Goal: Transaction & Acquisition: Purchase product/service

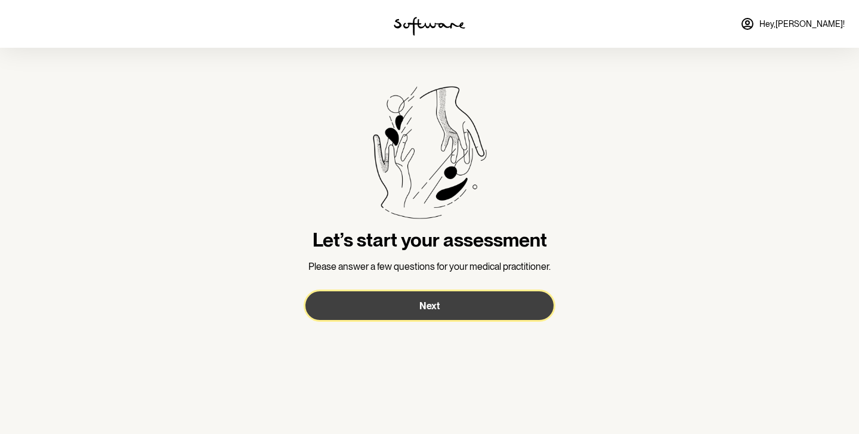
click at [431, 315] on button "Next" at bounding box center [429, 305] width 248 height 29
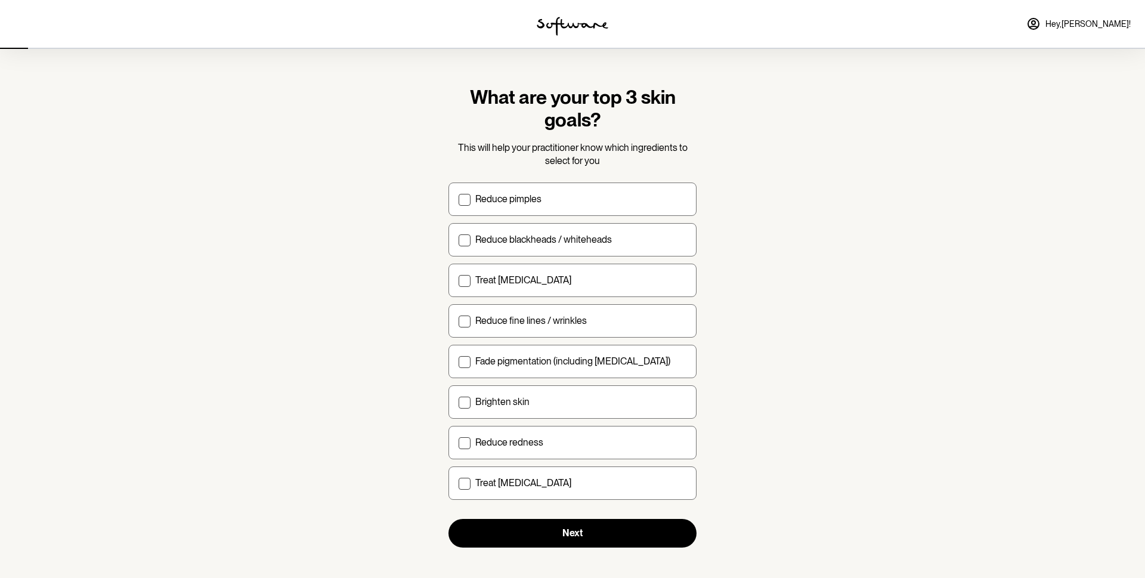
click at [806, 228] on section "What are your top 3 skin goals? This will help your practitioner know which ing…" at bounding box center [572, 293] width 1145 height 586
click at [590, 237] on p "Reduce blackheads / whiteheads" at bounding box center [543, 239] width 137 height 11
click at [459, 239] on input "Reduce blackheads / whiteheads" at bounding box center [458, 239] width 1 height 1
checkbox input "true"
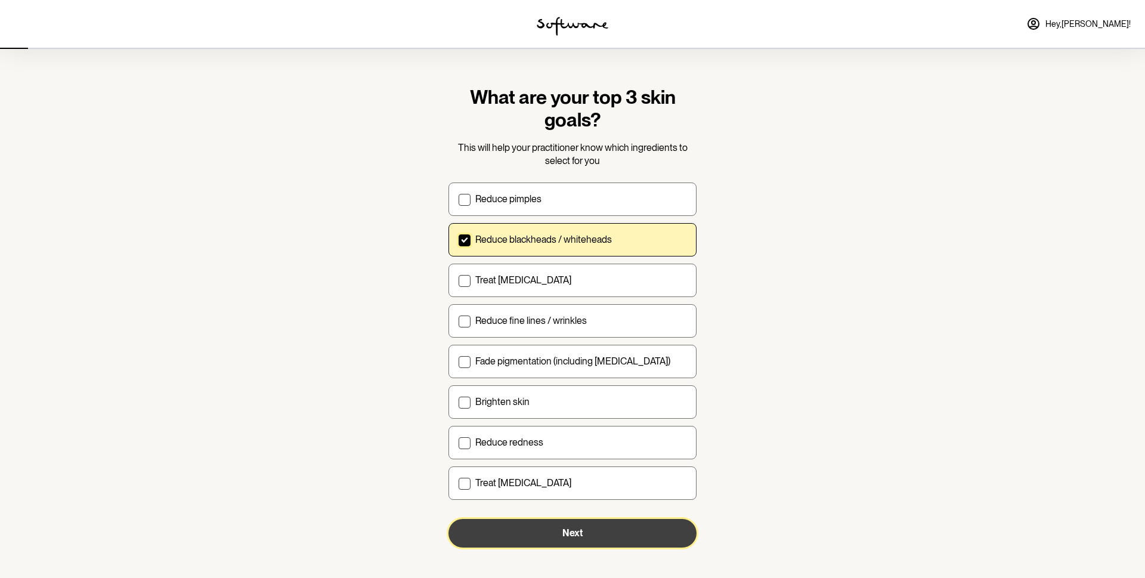
click at [552, 433] on button "Next" at bounding box center [572, 533] width 248 height 29
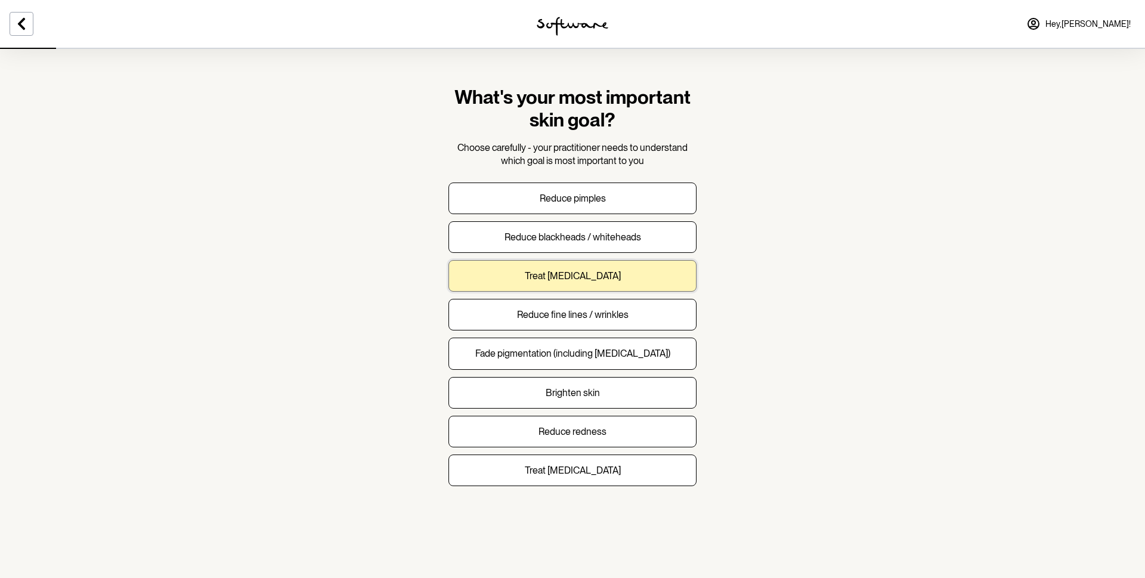
click at [568, 279] on p "Treat [MEDICAL_DATA]" at bounding box center [573, 275] width 96 height 11
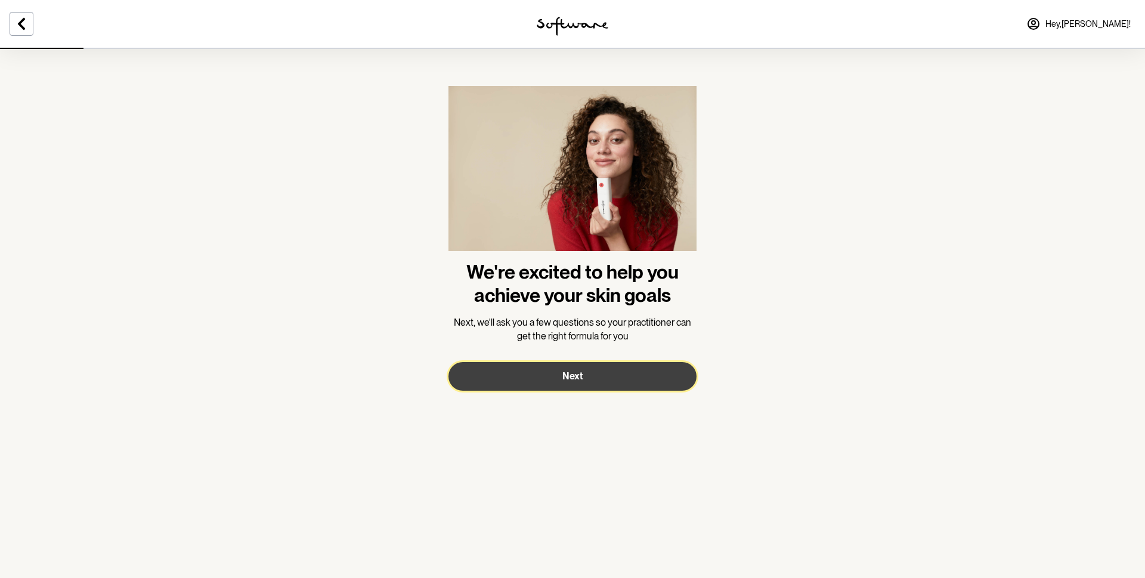
click at [603, 379] on button "Next" at bounding box center [572, 376] width 248 height 29
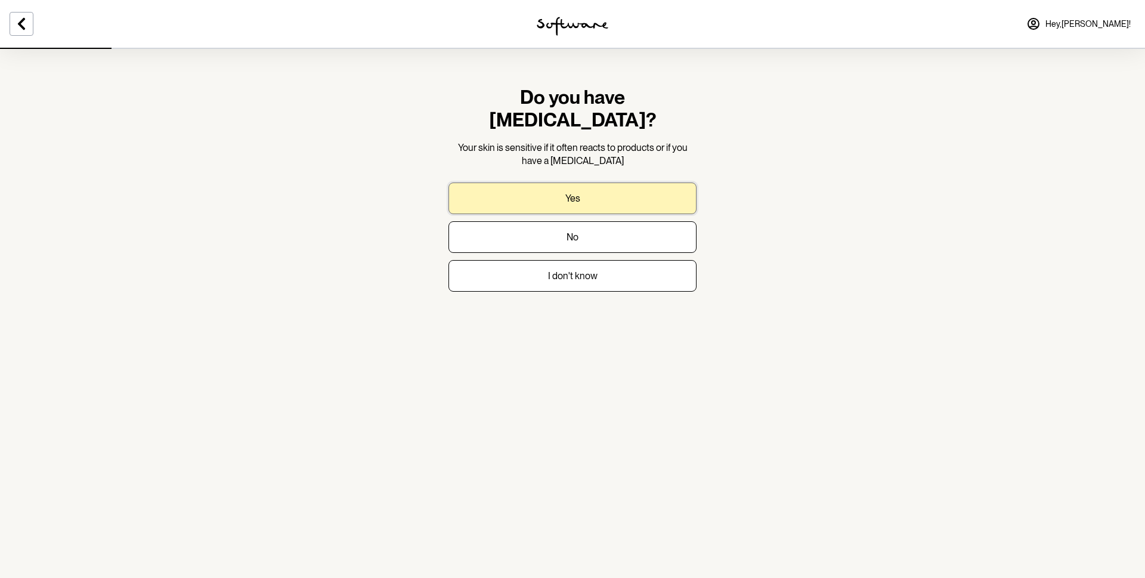
click at [621, 182] on button "Yes" at bounding box center [572, 198] width 248 height 32
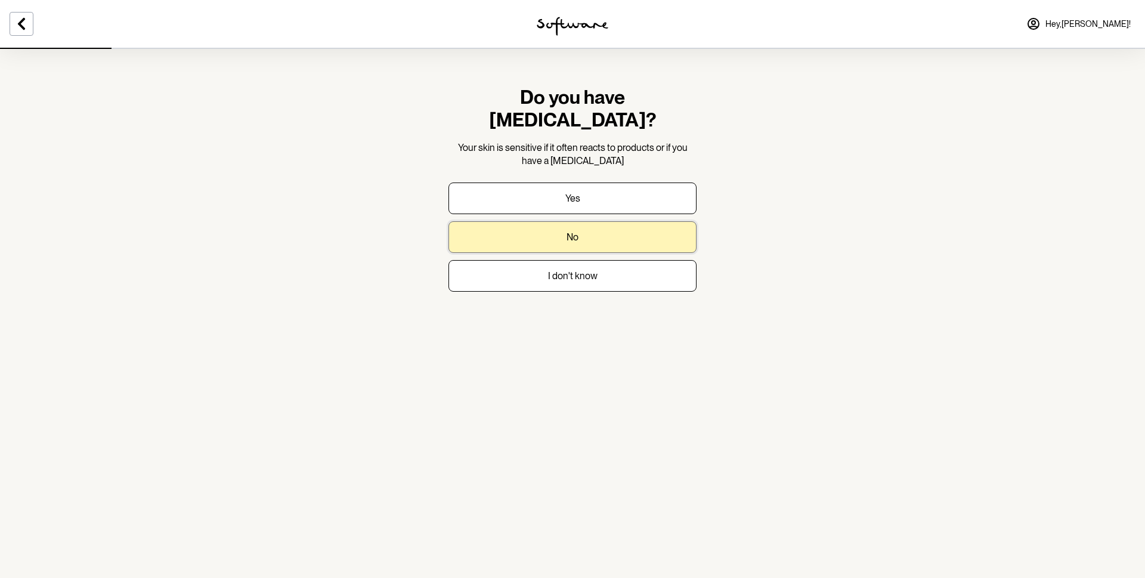
click at [599, 221] on button "No" at bounding box center [572, 237] width 248 height 32
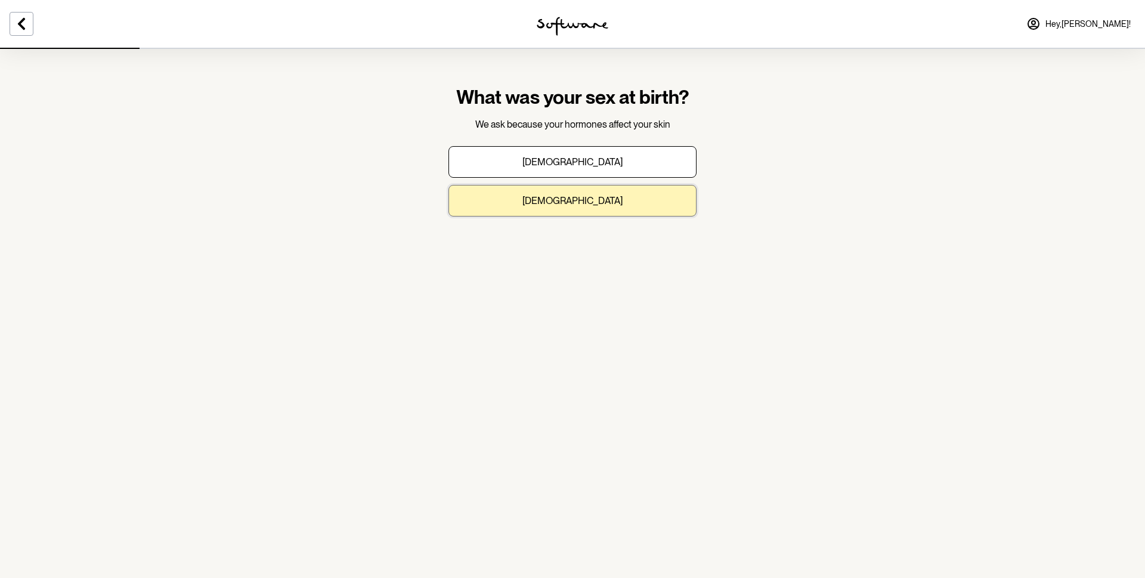
click at [593, 193] on button "[DEMOGRAPHIC_DATA]" at bounding box center [572, 201] width 248 height 32
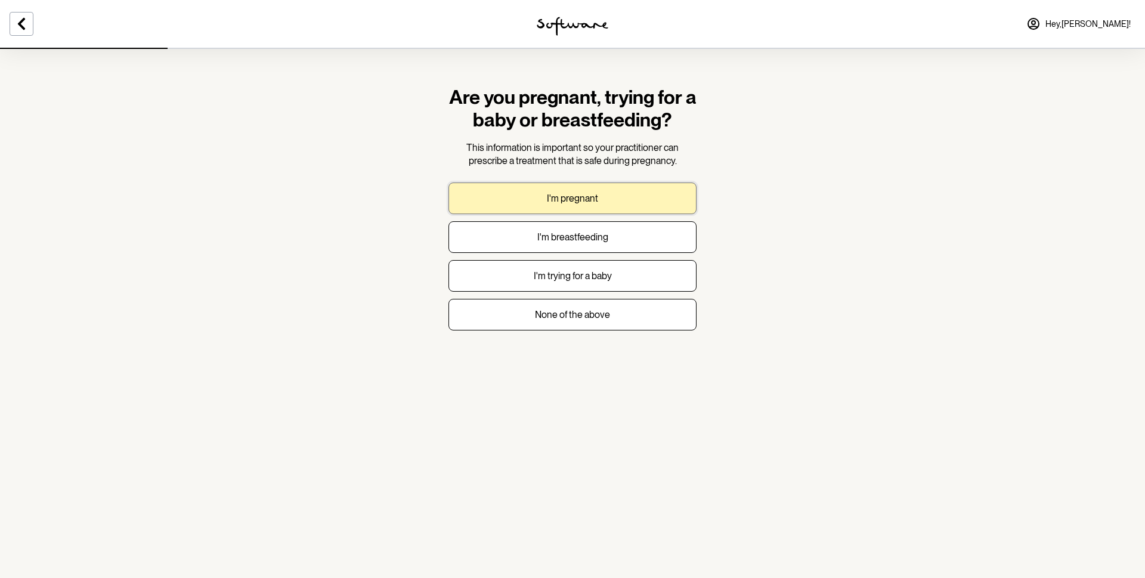
click at [634, 203] on button "I'm pregnant" at bounding box center [572, 198] width 248 height 32
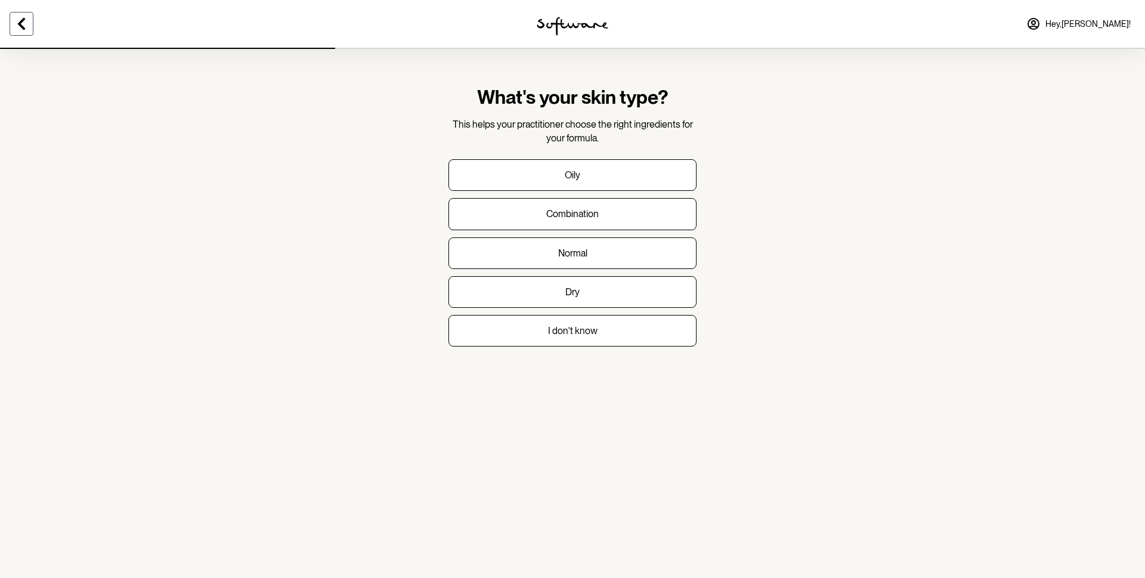
click at [21, 27] on icon at bounding box center [21, 24] width 7 height 12
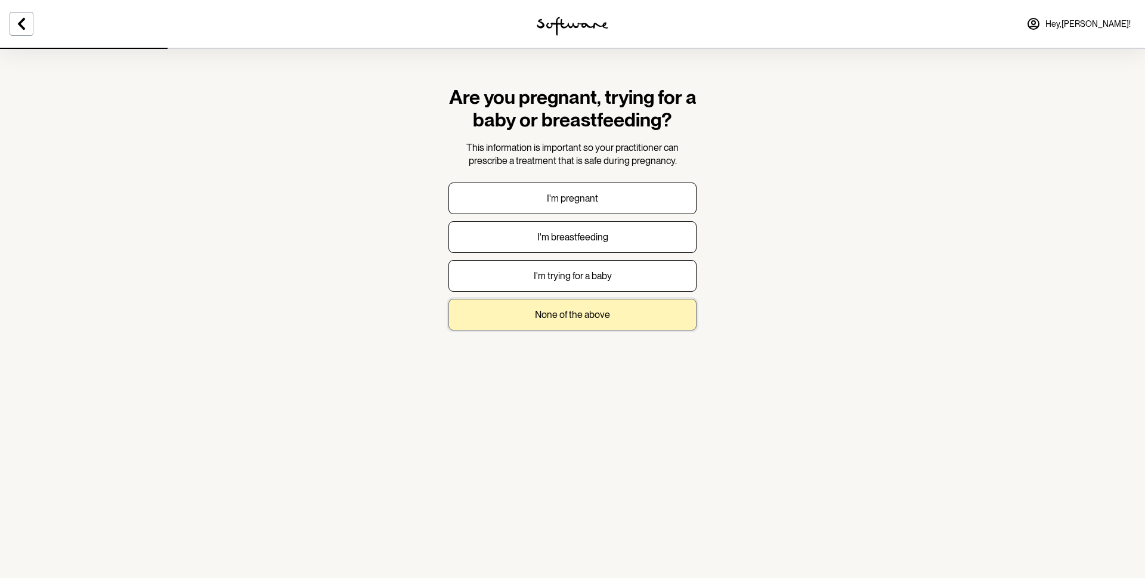
click at [573, 309] on p "None of the above" at bounding box center [572, 314] width 75 height 11
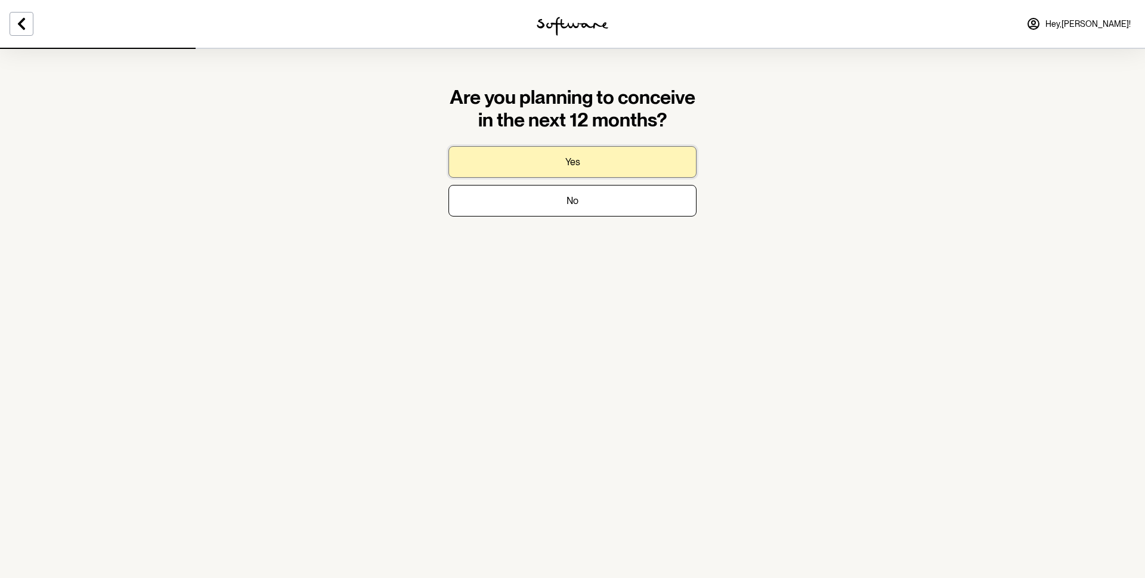
click at [618, 168] on button "Yes" at bounding box center [572, 162] width 248 height 32
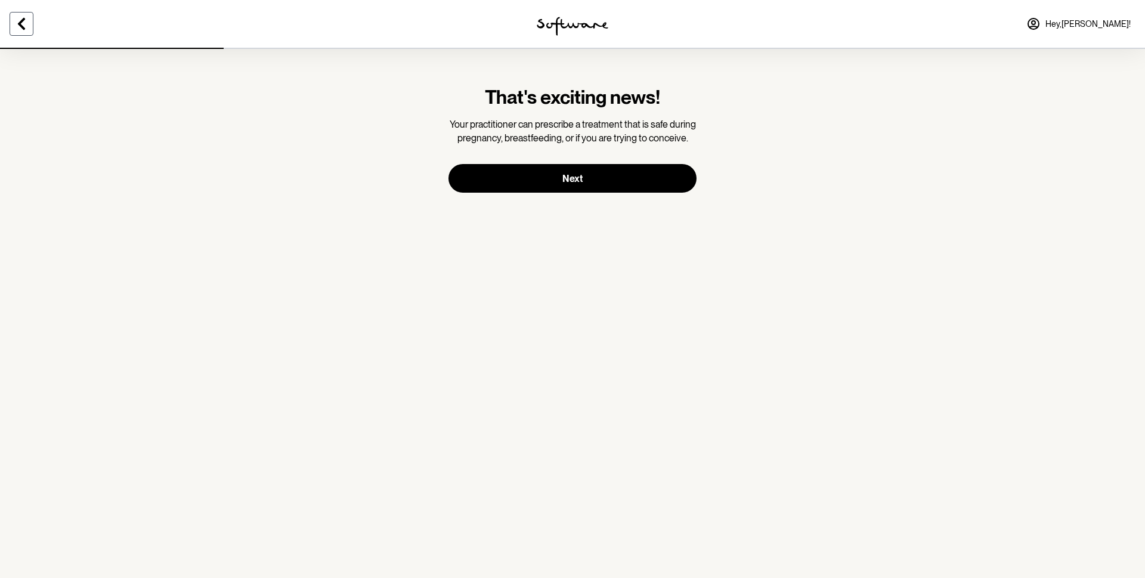
click at [18, 25] on icon at bounding box center [21, 24] width 14 height 14
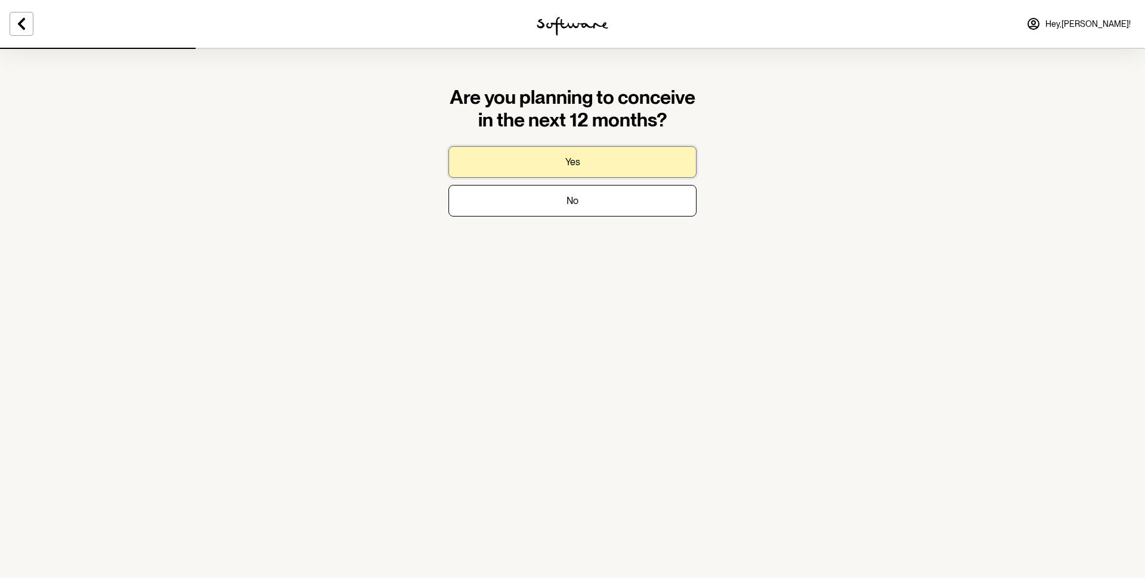
click at [600, 159] on button "Yes" at bounding box center [572, 162] width 248 height 32
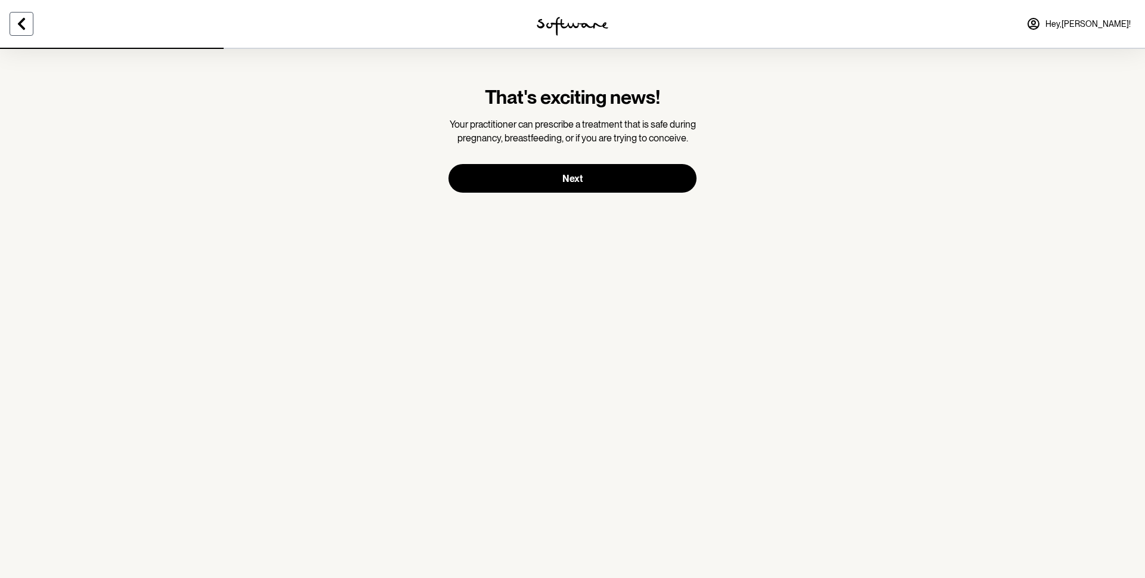
click at [13, 27] on button at bounding box center [22, 24] width 24 height 24
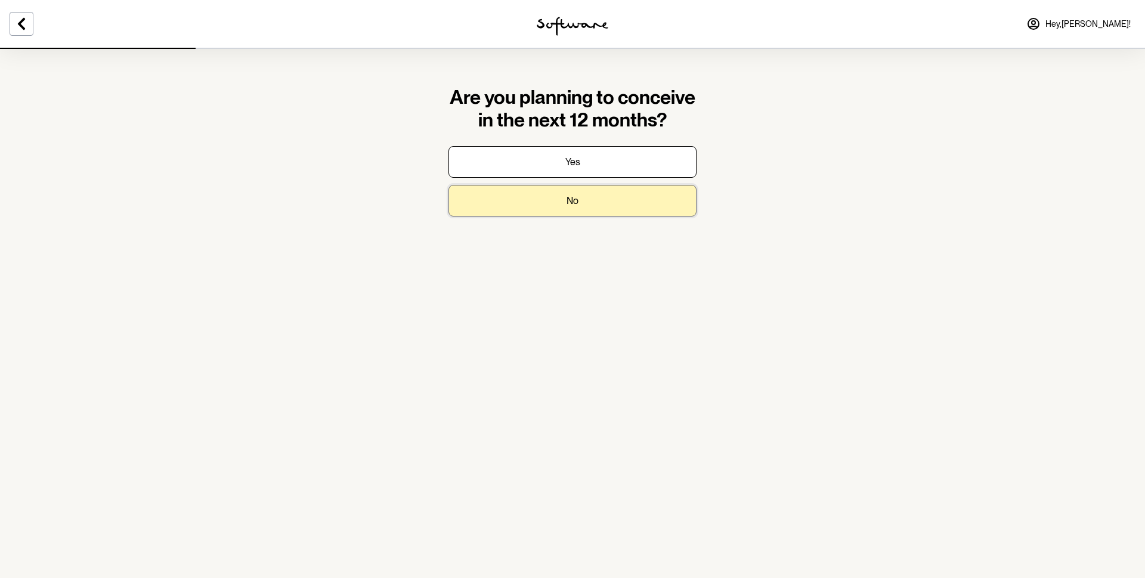
click at [546, 192] on button "No" at bounding box center [572, 201] width 248 height 32
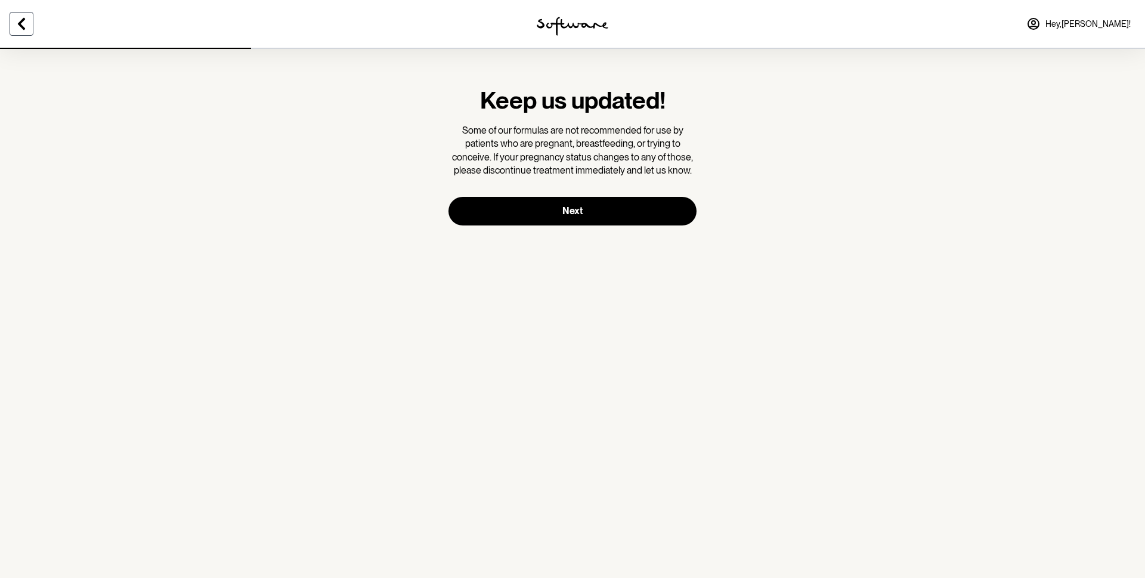
click at [24, 25] on icon at bounding box center [21, 24] width 14 height 14
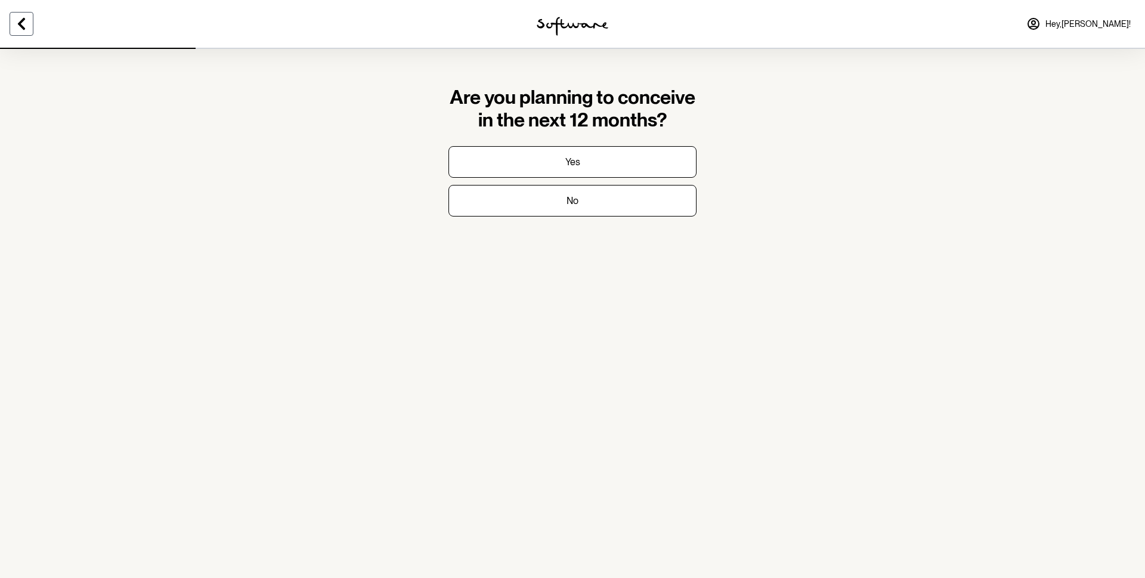
click at [24, 25] on icon at bounding box center [21, 24] width 14 height 14
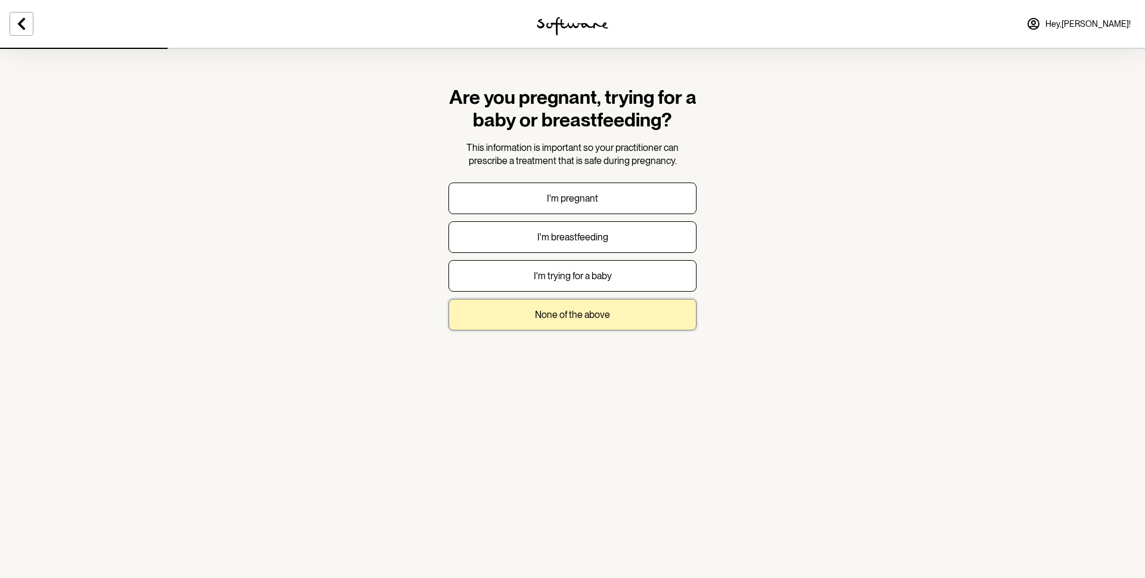
click at [483, 315] on button "None of the above" at bounding box center [572, 315] width 248 height 32
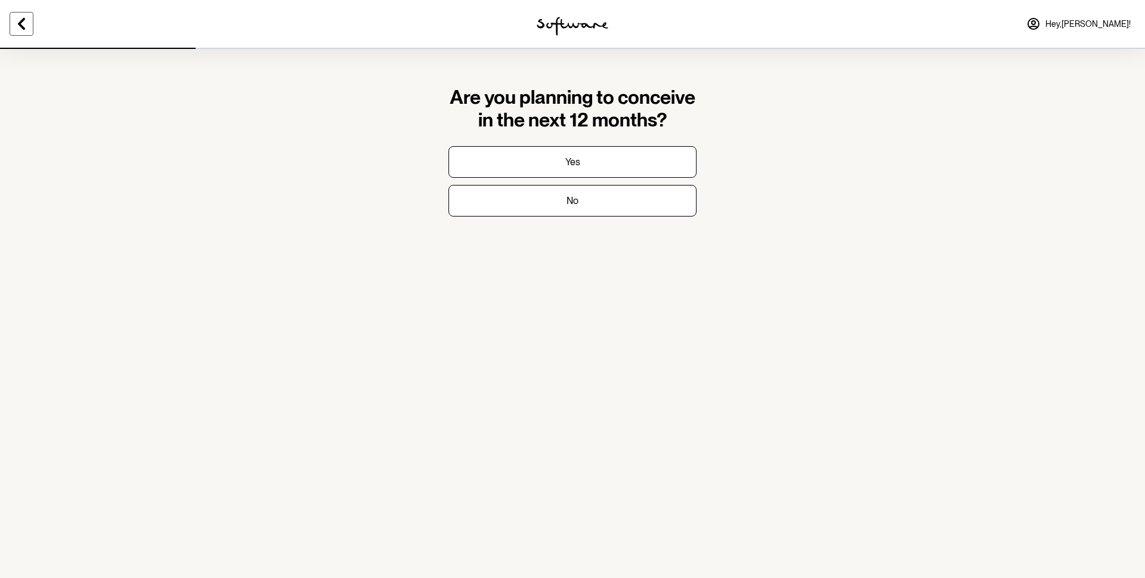
click at [20, 21] on icon at bounding box center [21, 24] width 7 height 12
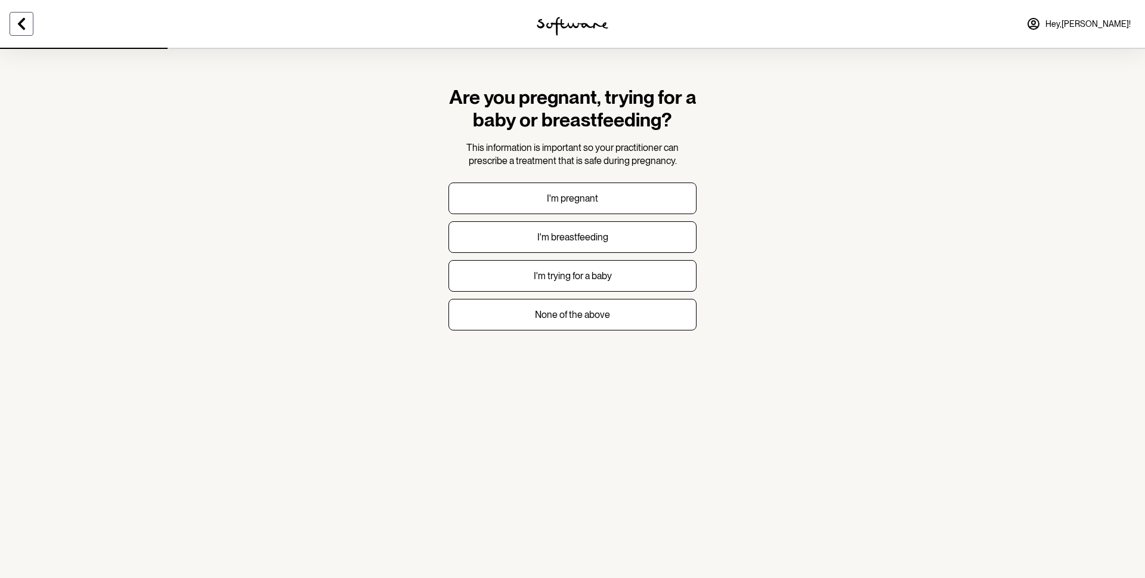
click at [20, 21] on icon at bounding box center [21, 24] width 7 height 12
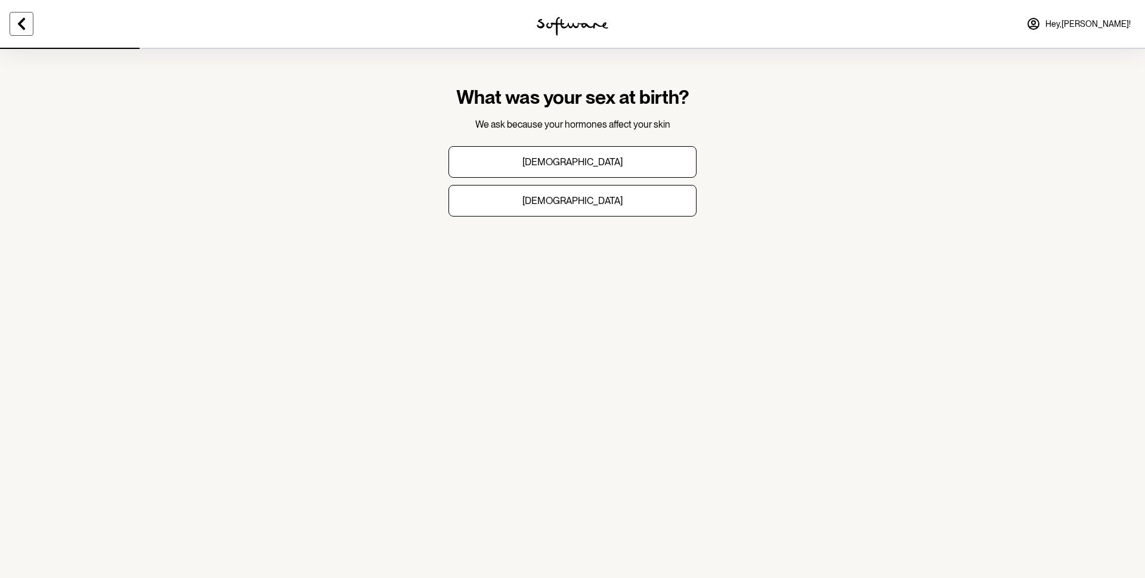
click at [20, 21] on icon at bounding box center [21, 24] width 7 height 12
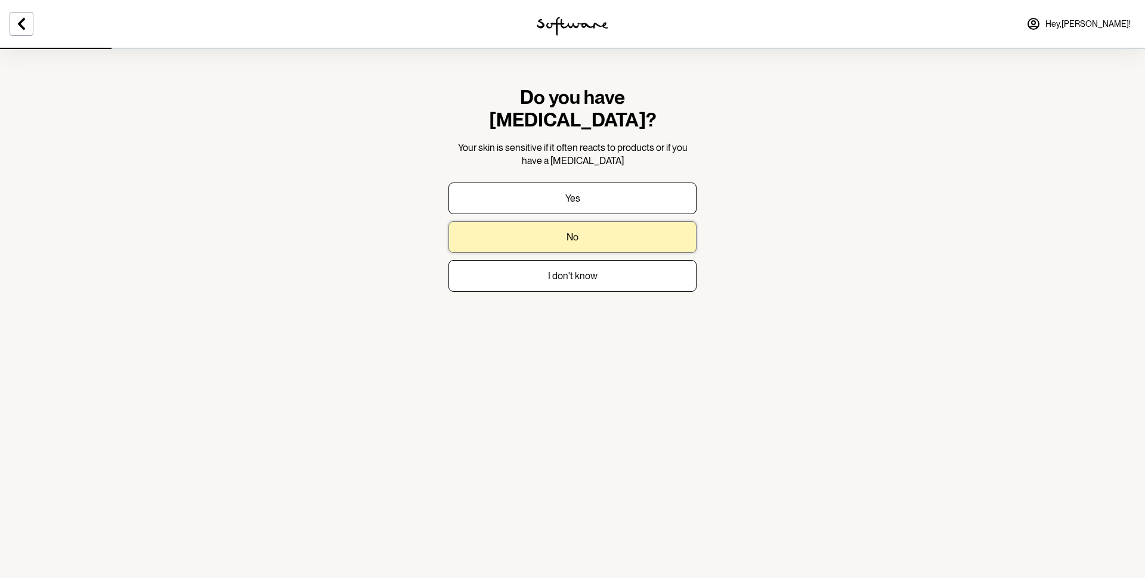
click at [562, 221] on button "No" at bounding box center [572, 237] width 248 height 32
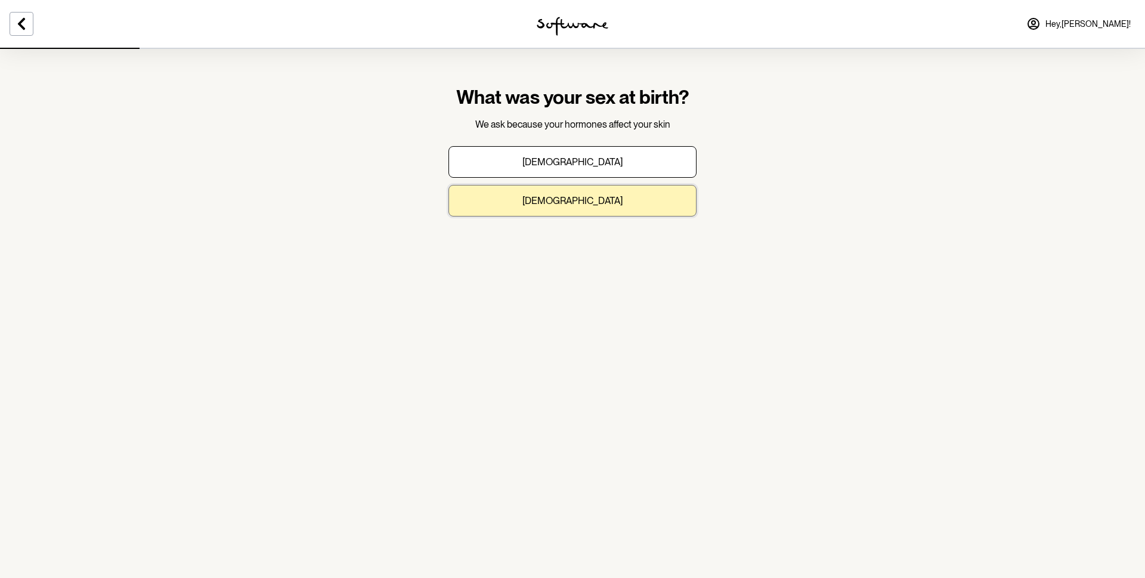
click at [575, 198] on p "[DEMOGRAPHIC_DATA]" at bounding box center [572, 200] width 100 height 11
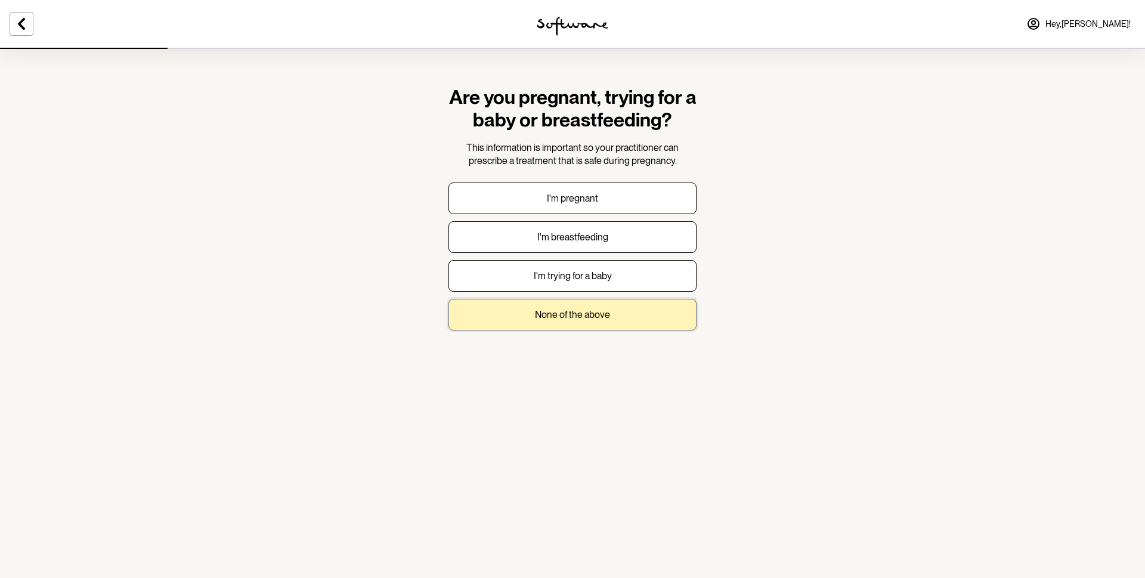
click at [590, 310] on p "None of the above" at bounding box center [572, 314] width 75 height 11
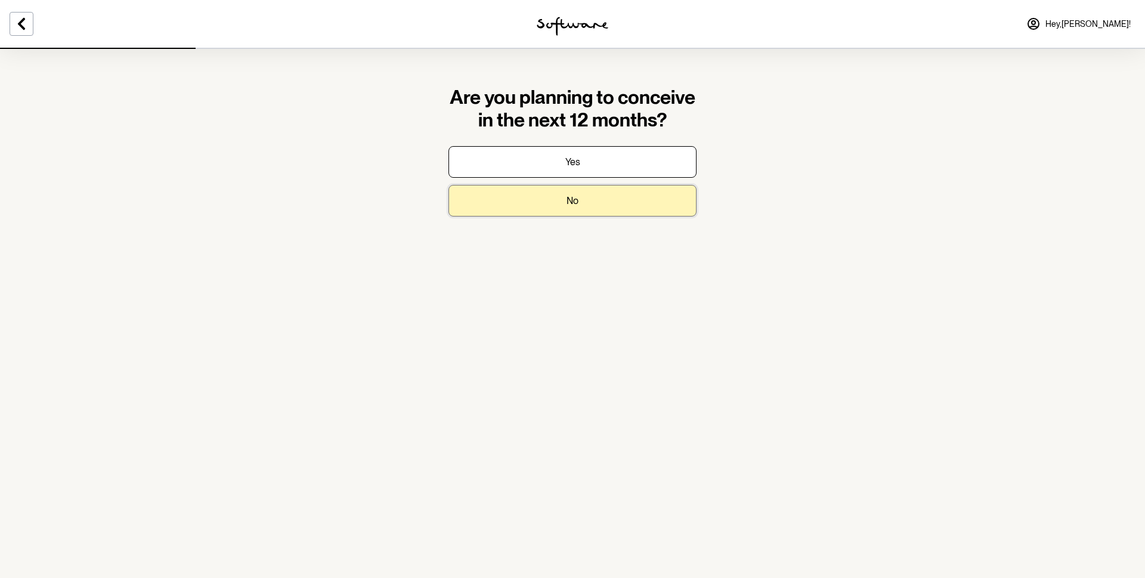
click at [618, 193] on button "No" at bounding box center [572, 201] width 248 height 32
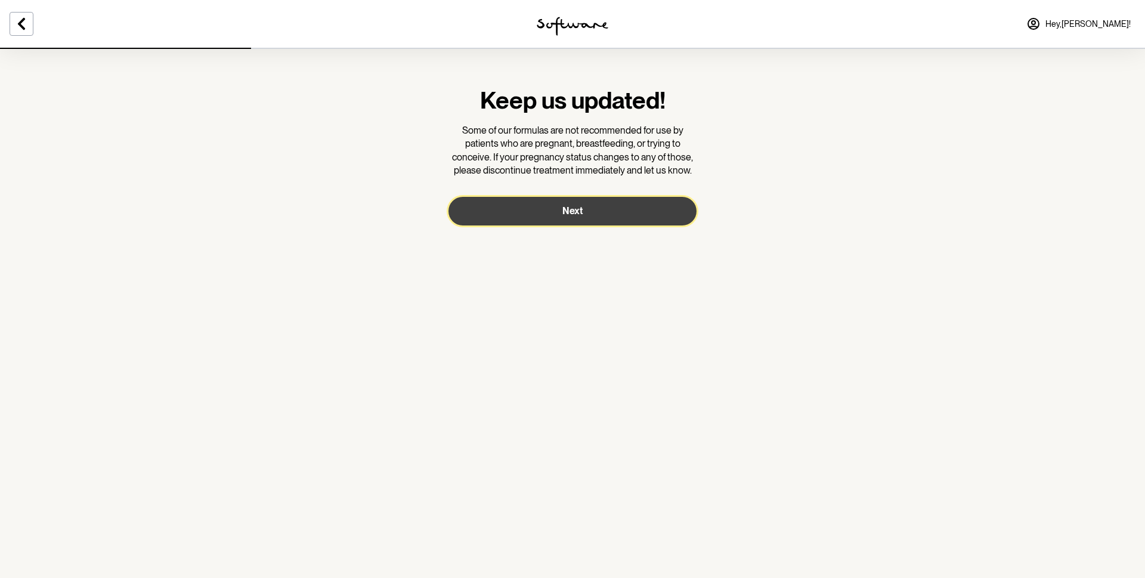
click at [623, 199] on button "Next" at bounding box center [572, 211] width 248 height 29
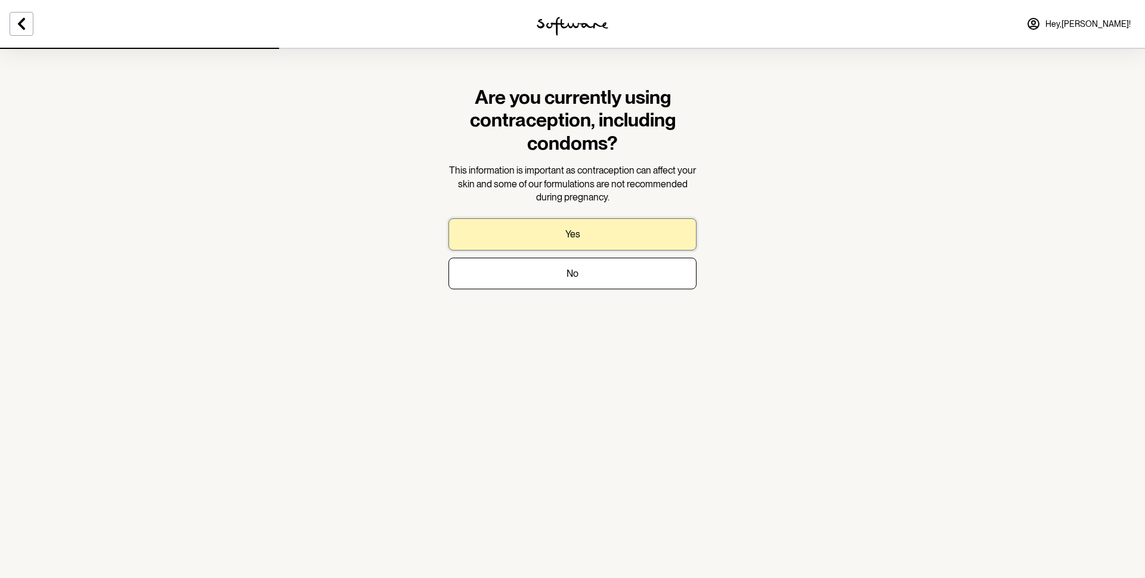
click at [567, 236] on p "Yes" at bounding box center [572, 233] width 15 height 11
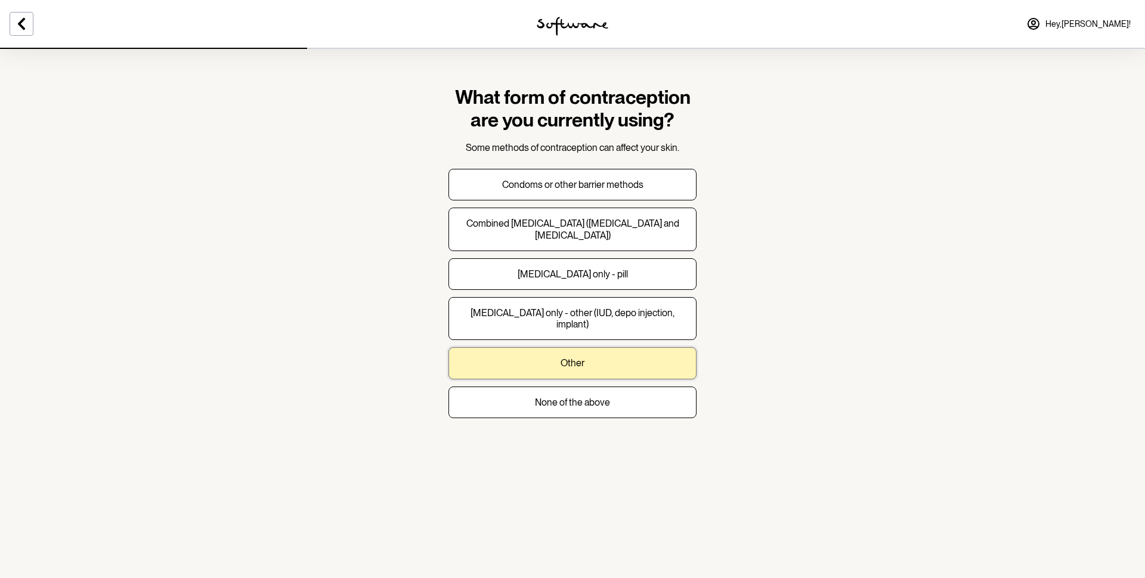
click at [580, 357] on p "Other" at bounding box center [573, 362] width 24 height 11
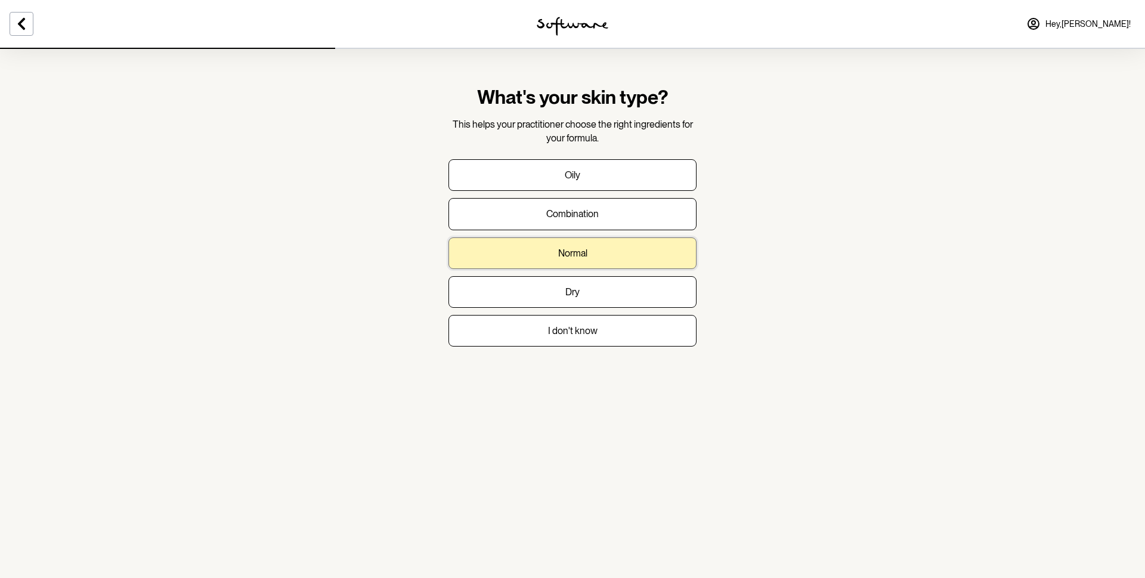
click at [617, 246] on button "Normal" at bounding box center [572, 253] width 248 height 32
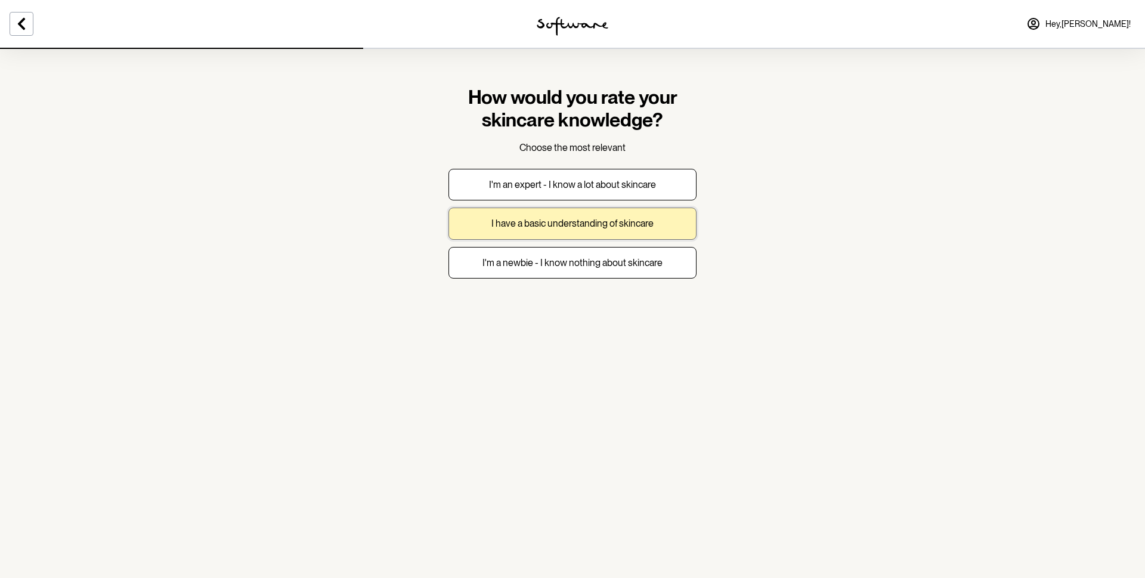
click at [645, 222] on p "I have a basic understanding of skincare" at bounding box center [572, 223] width 162 height 11
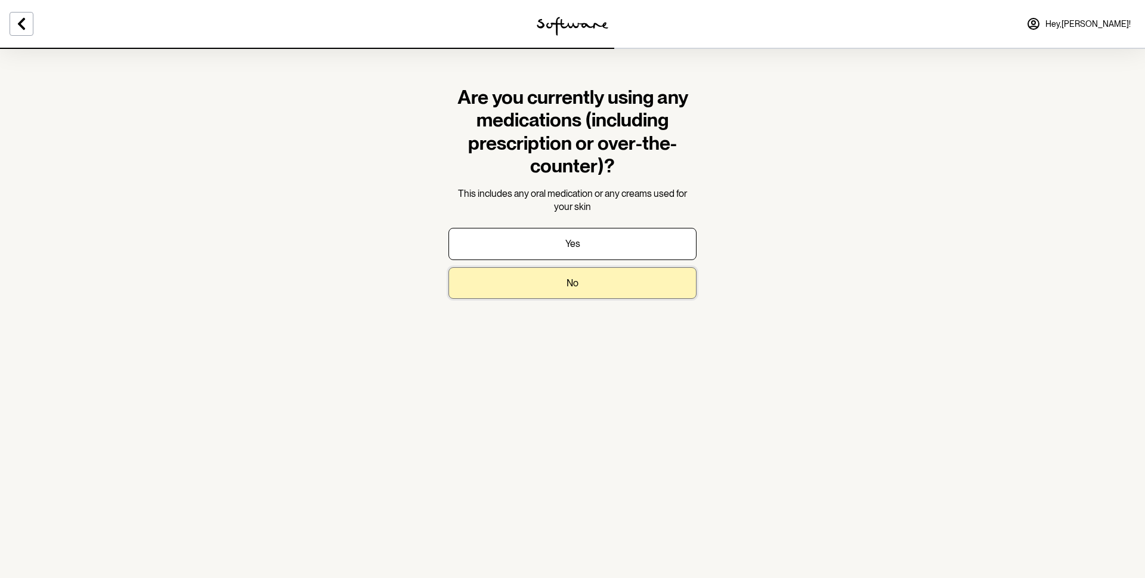
click at [595, 284] on button "No" at bounding box center [572, 283] width 248 height 32
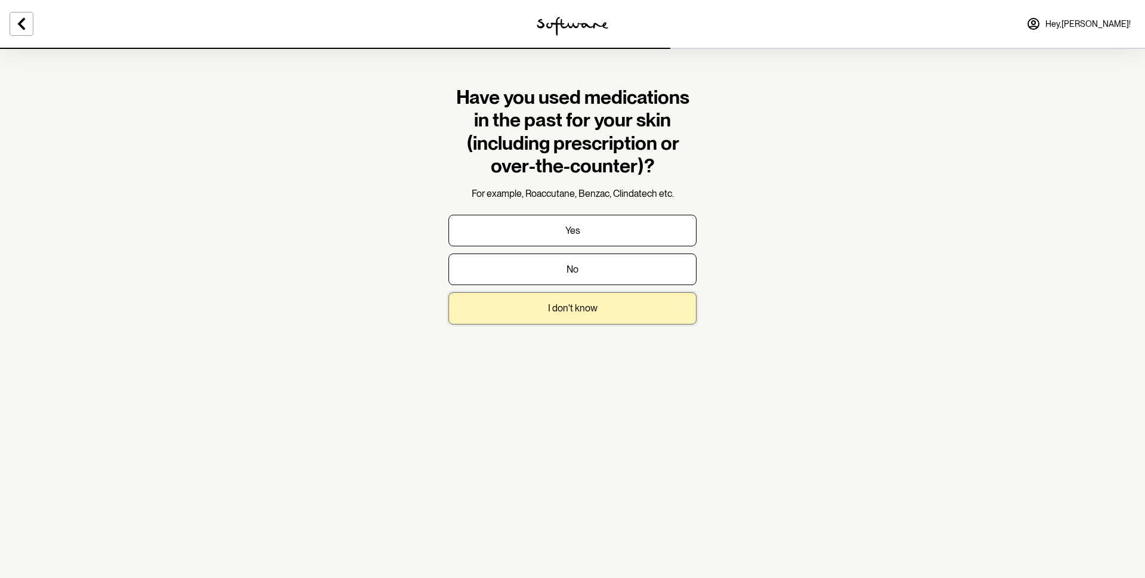
click at [604, 312] on button "I don't know" at bounding box center [572, 308] width 248 height 32
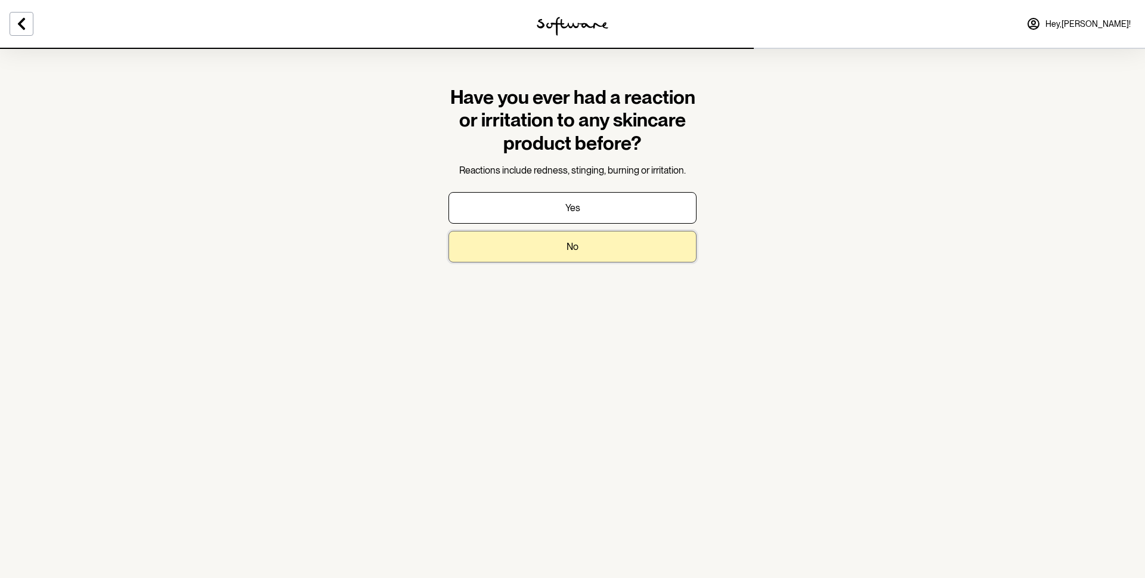
click at [585, 250] on button "No" at bounding box center [572, 247] width 248 height 32
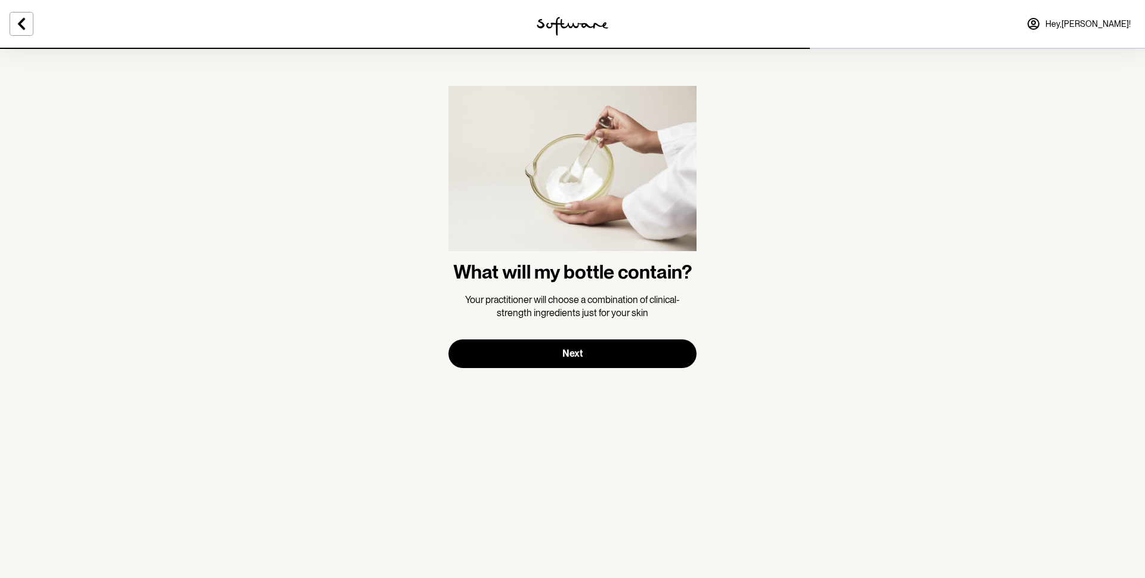
click at [613, 374] on section "What will my bottle contain? Your practitioner will choose a combination of cli…" at bounding box center [572, 227] width 267 height 358
click at [587, 355] on button "Next" at bounding box center [572, 353] width 248 height 29
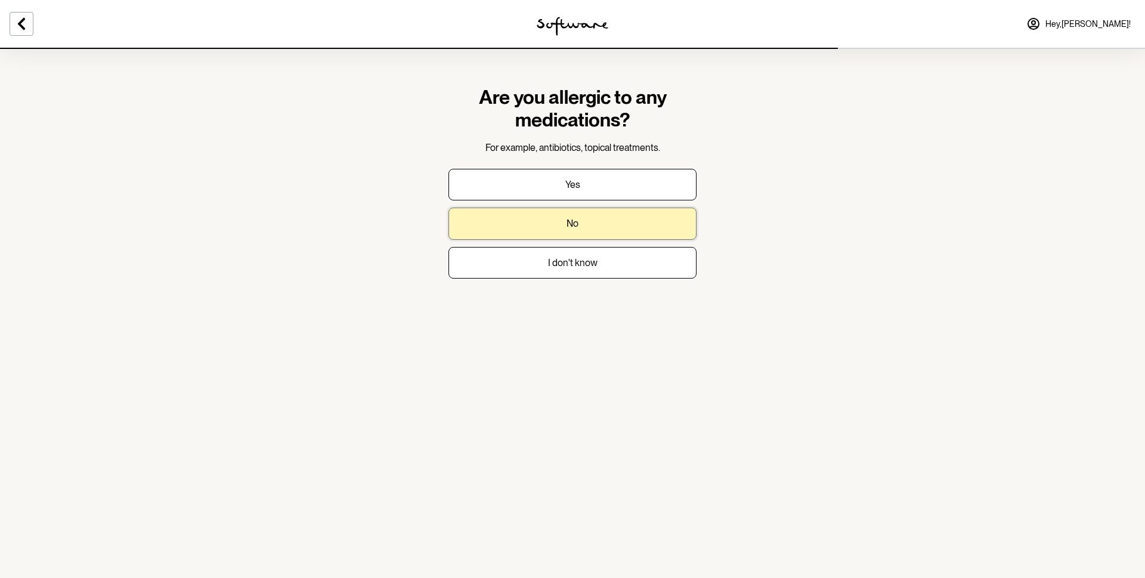
click at [589, 230] on button "No" at bounding box center [572, 224] width 248 height 32
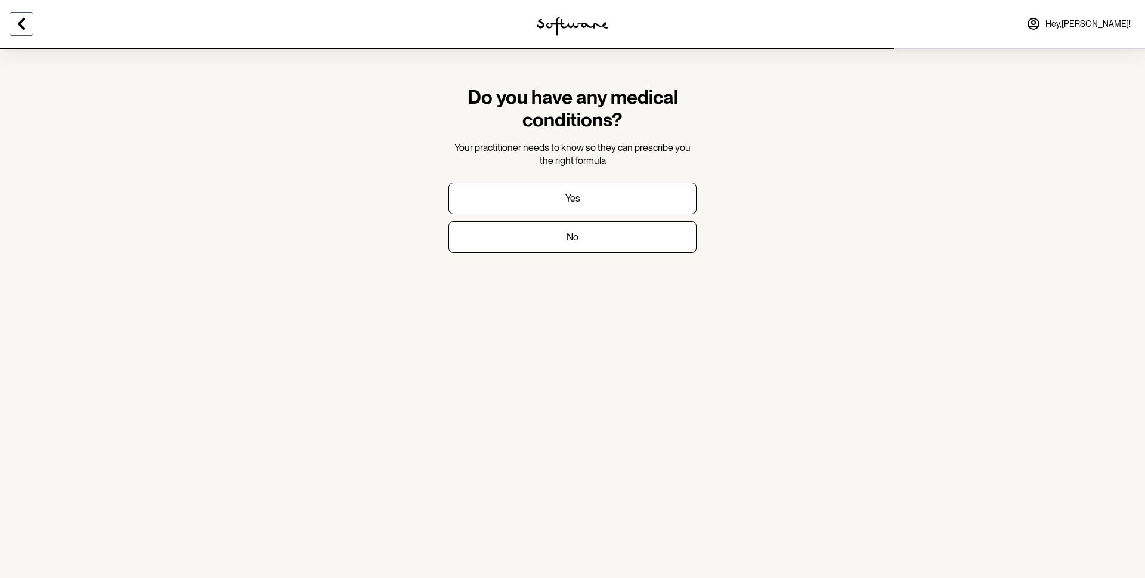
click at [27, 24] on icon at bounding box center [21, 24] width 14 height 14
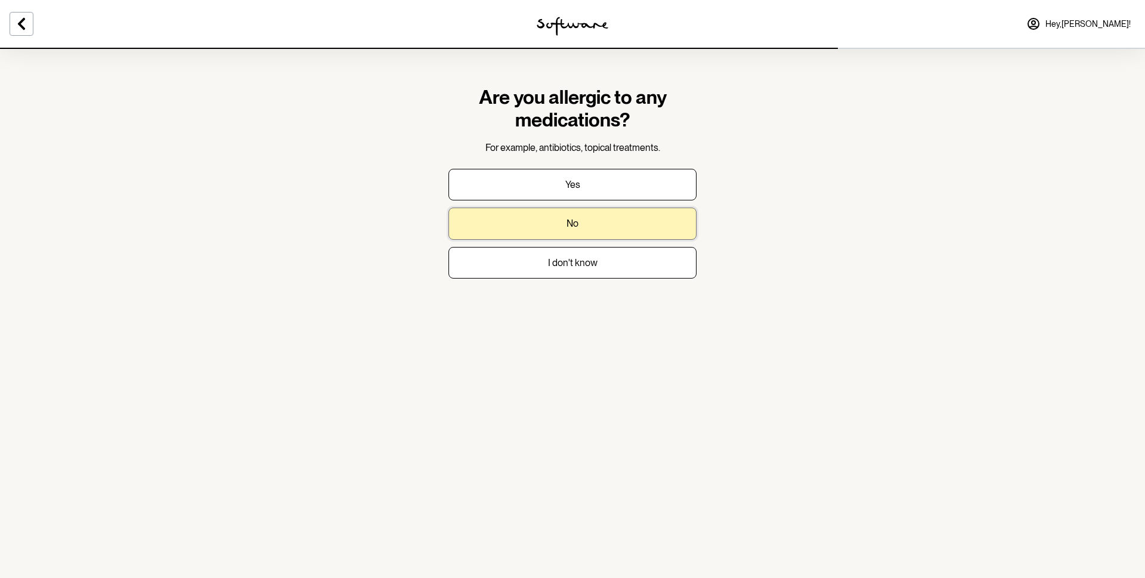
click at [595, 222] on button "No" at bounding box center [572, 224] width 248 height 32
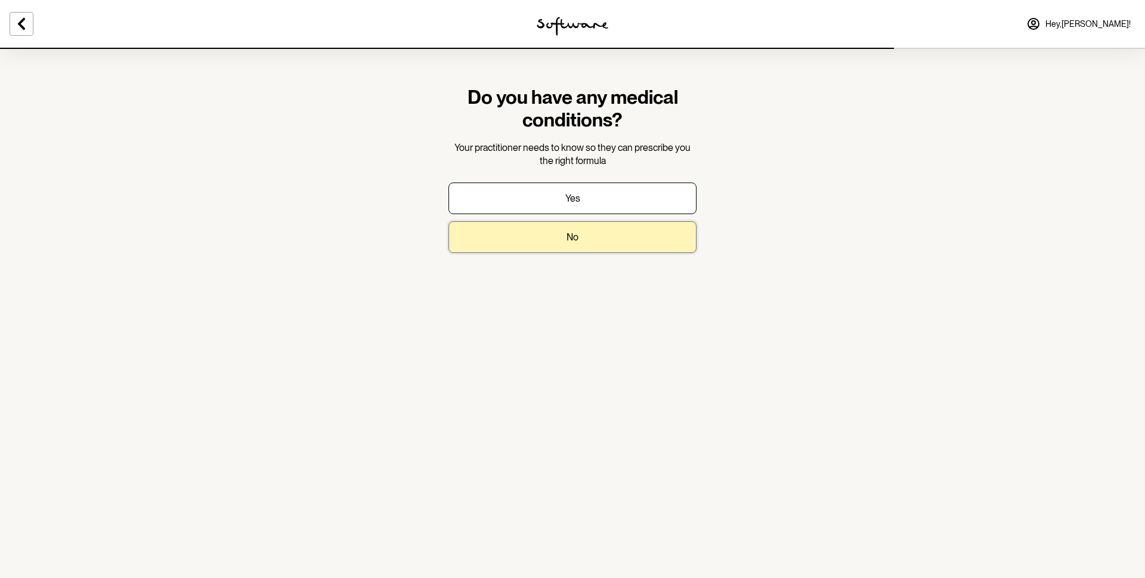
click at [575, 237] on p "No" at bounding box center [572, 236] width 12 height 11
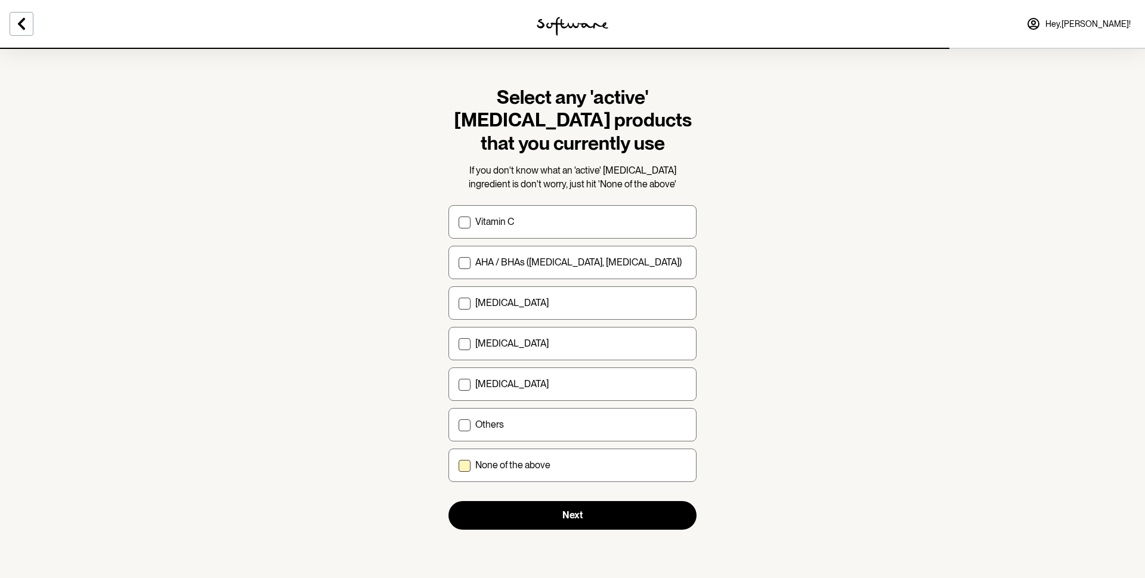
click at [461, 433] on span at bounding box center [465, 466] width 12 height 12
click at [459, 433] on input "None of the above" at bounding box center [458, 465] width 1 height 1
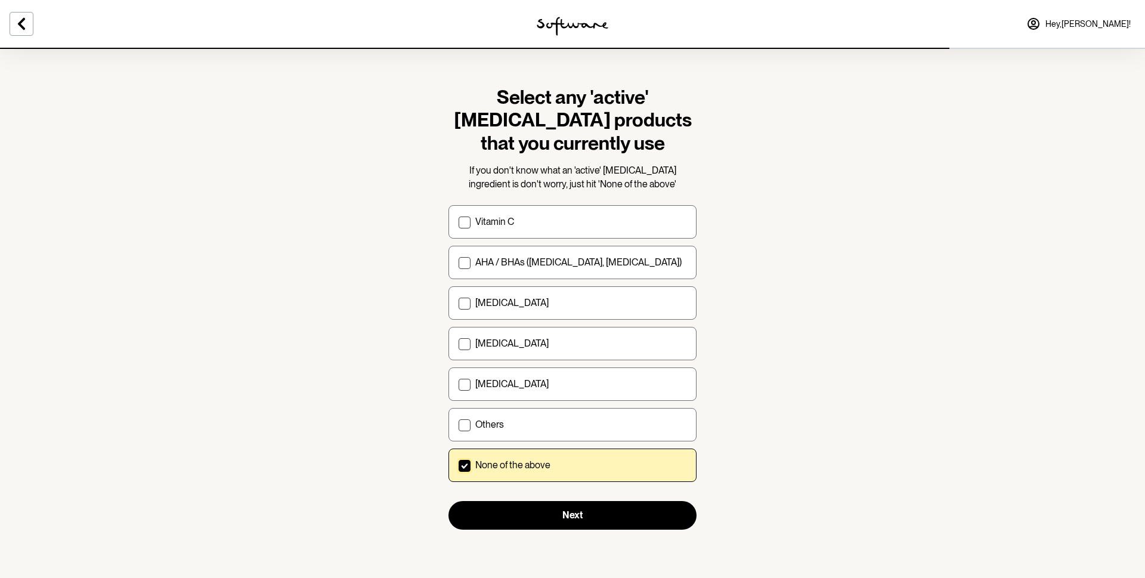
click at [463, 433] on icon at bounding box center [464, 465] width 7 height 5
click at [459, 433] on input "None of the above" at bounding box center [458, 465] width 1 height 1
checkbox input "false"
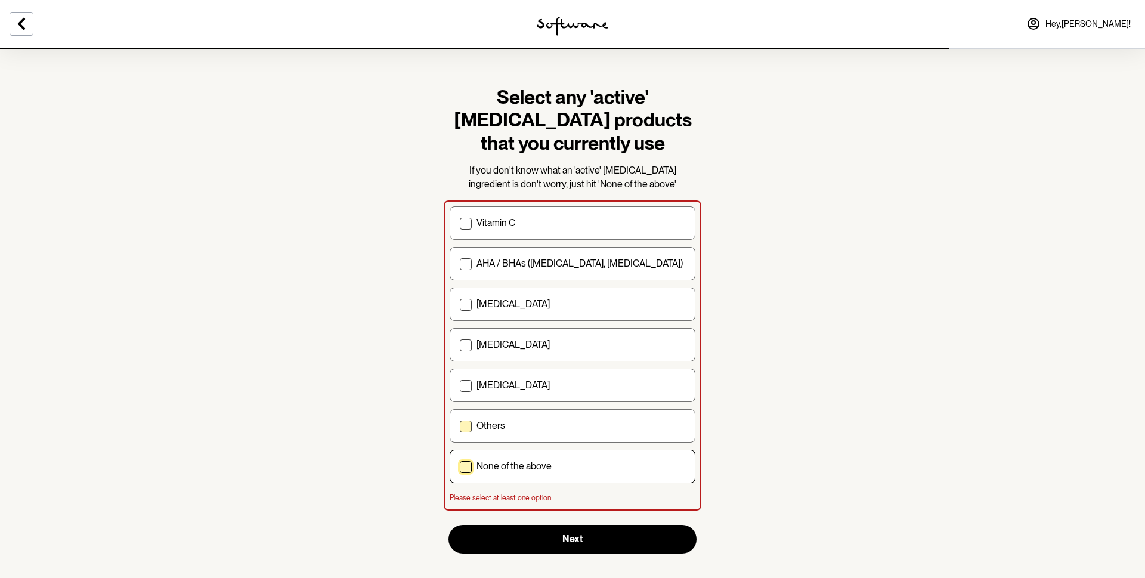
click at [465, 422] on span at bounding box center [466, 426] width 12 height 12
click at [460, 426] on input "Others" at bounding box center [459, 426] width 1 height 1
checkbox input "true"
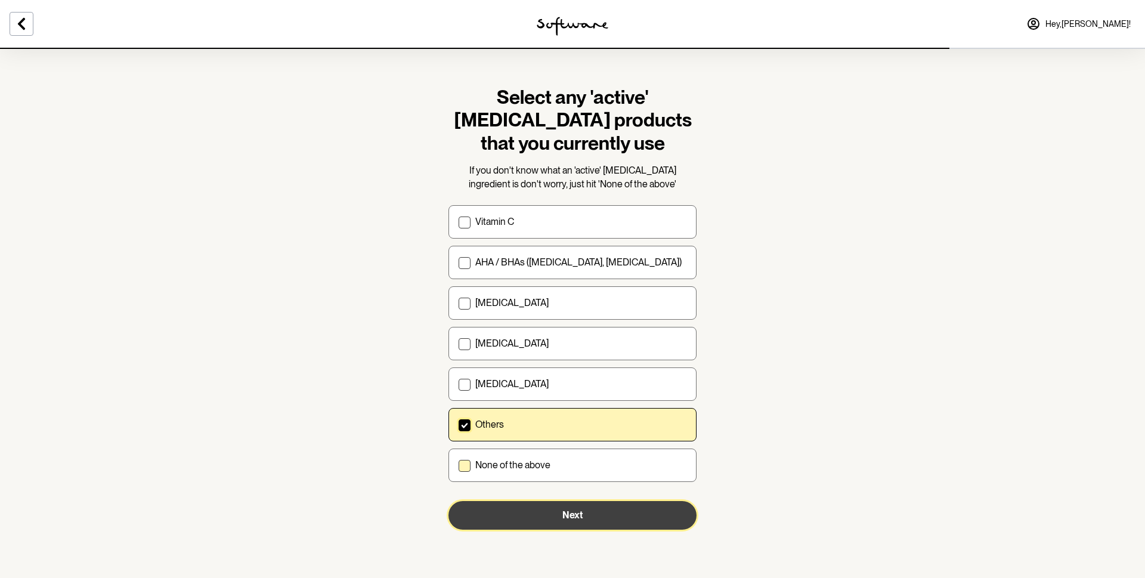
click at [505, 433] on button "Next" at bounding box center [572, 515] width 248 height 29
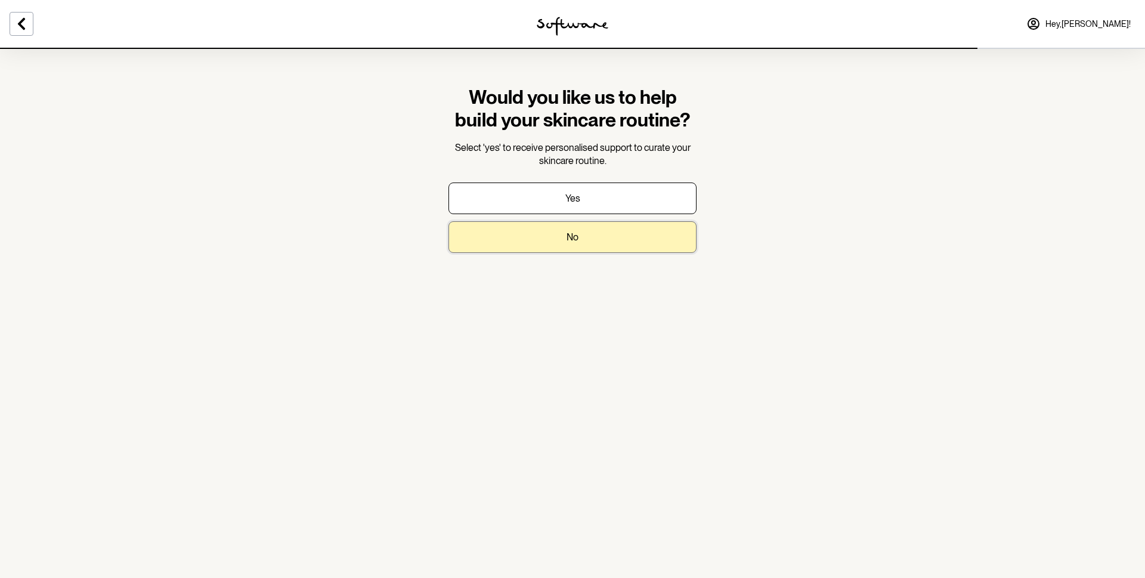
click at [597, 239] on button "No" at bounding box center [572, 237] width 248 height 32
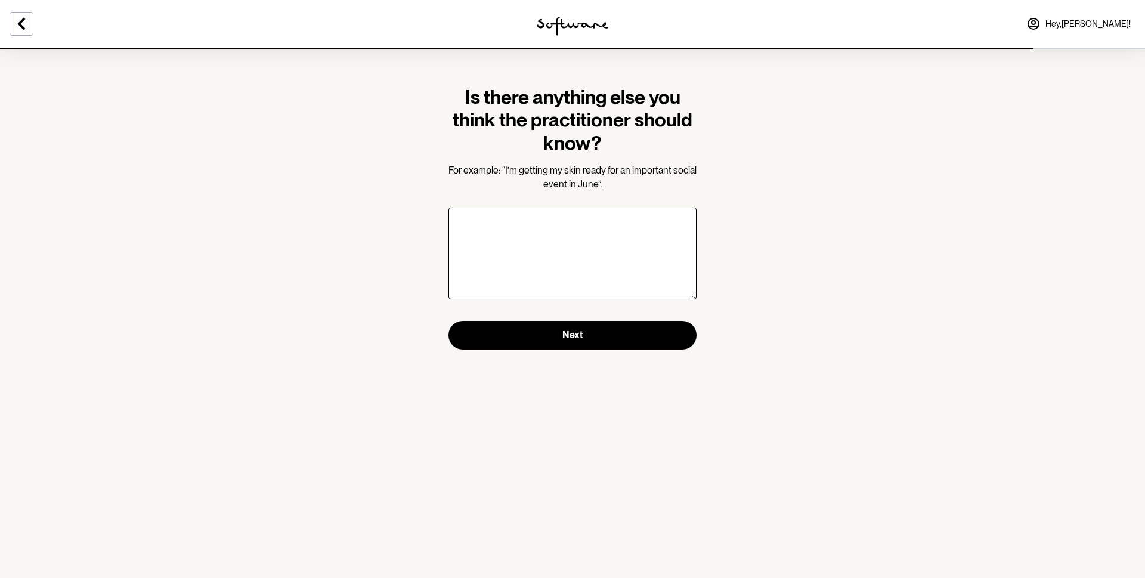
click at [656, 255] on textarea "Is there anything else you think the practitioner should know?" at bounding box center [572, 254] width 248 height 92
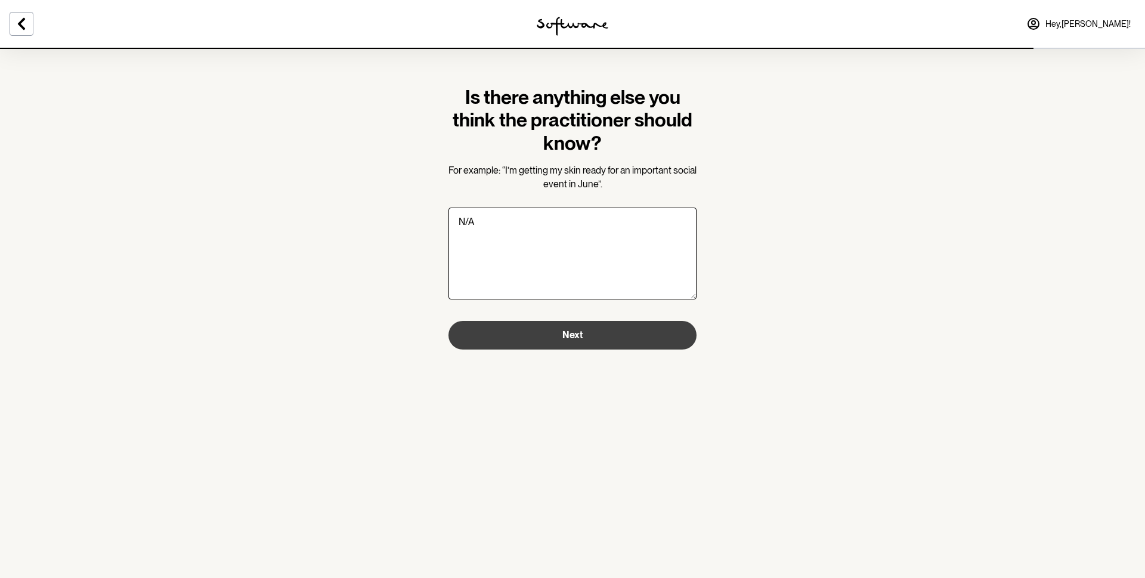
type textarea "N/A"
click at [582, 329] on button "Next" at bounding box center [572, 335] width 248 height 29
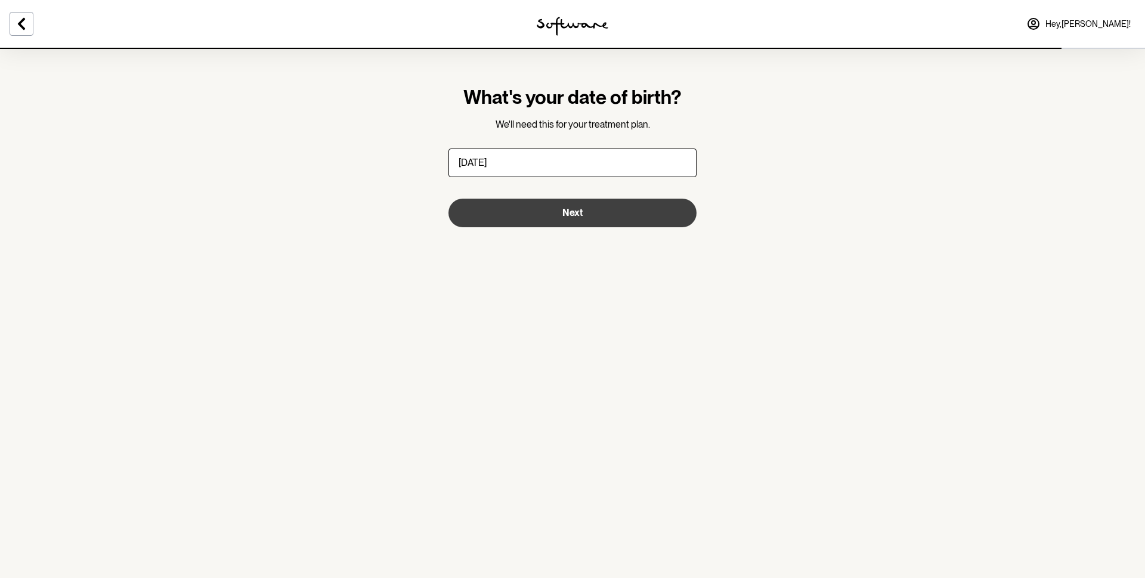
type input "[DATE]"
click at [564, 211] on span "Next" at bounding box center [572, 212] width 20 height 11
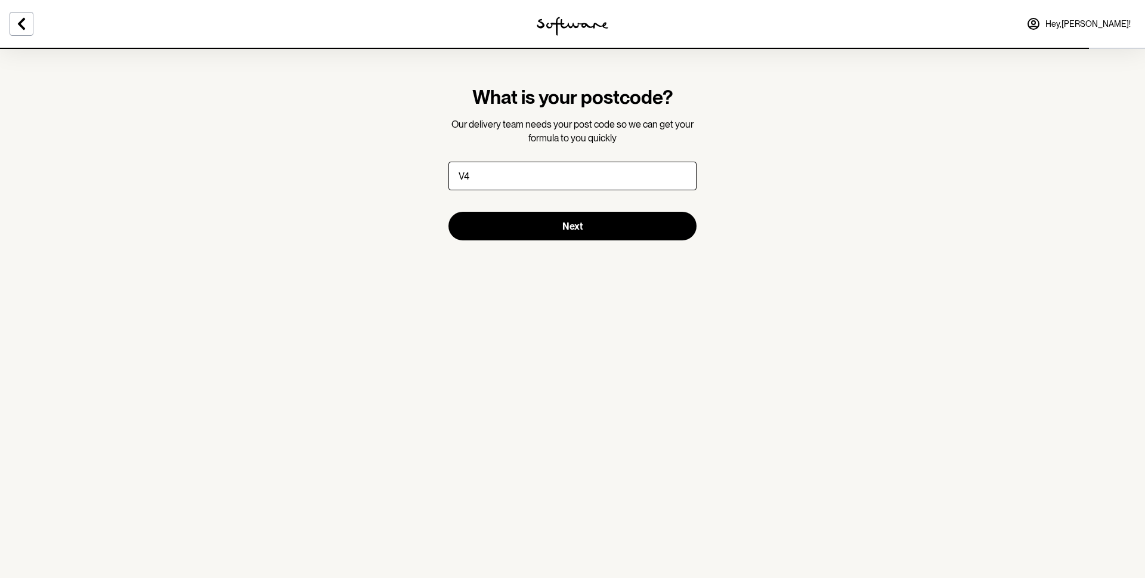
type input "V"
click at [578, 171] on input "What is your postcode?" at bounding box center [572, 176] width 248 height 29
type input "V4N0J9"
click at [543, 225] on button "Next" at bounding box center [572, 226] width 248 height 29
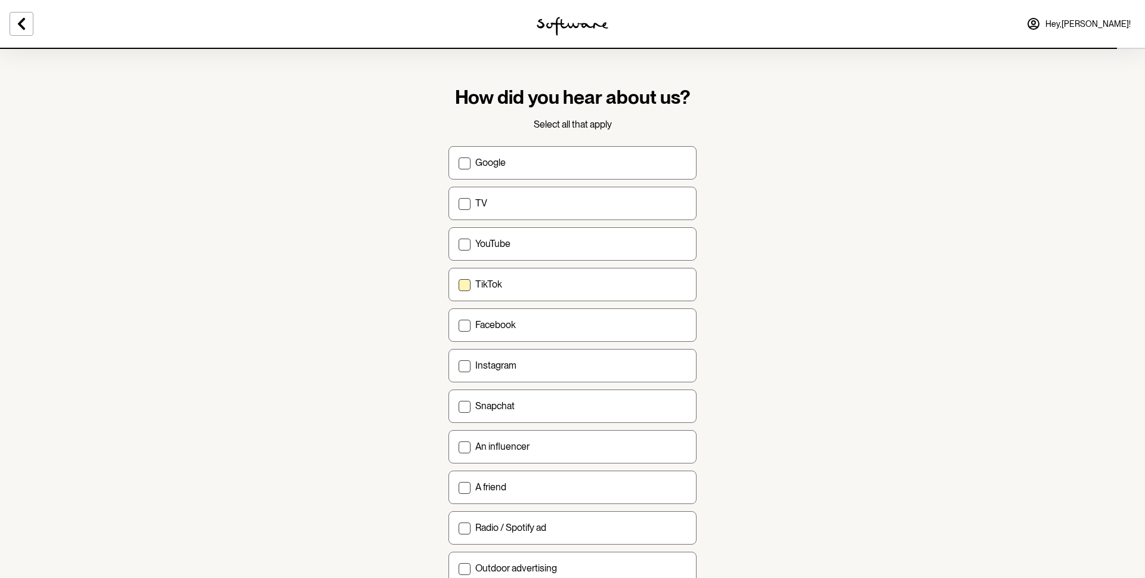
click at [575, 283] on div "TikTok" at bounding box center [580, 283] width 211 height 11
click at [459, 284] on input "TikTok" at bounding box center [458, 284] width 1 height 1
checkbox input "true"
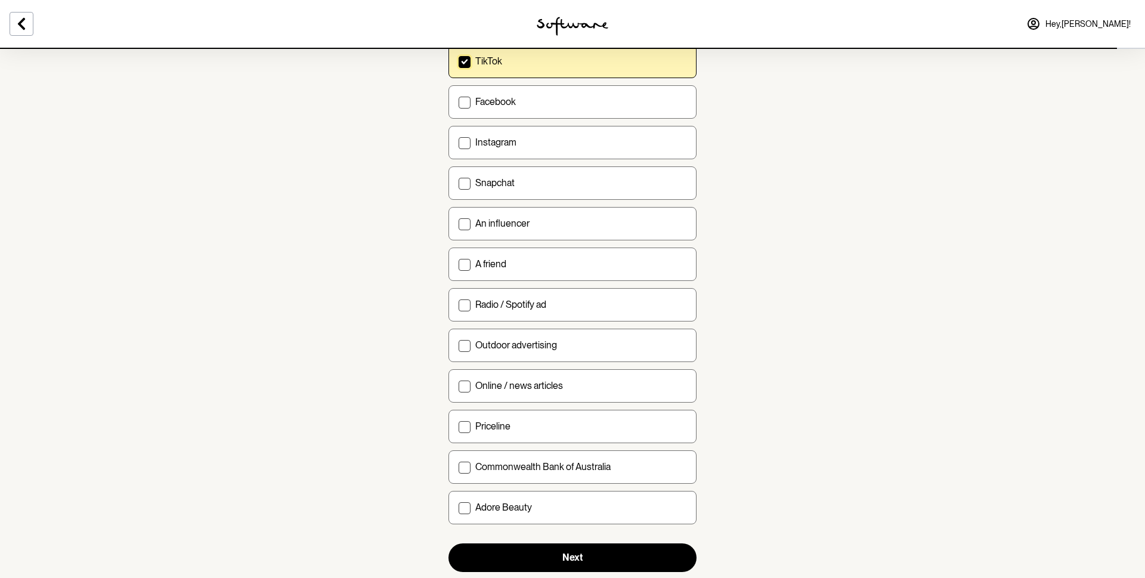
scroll to position [249, 0]
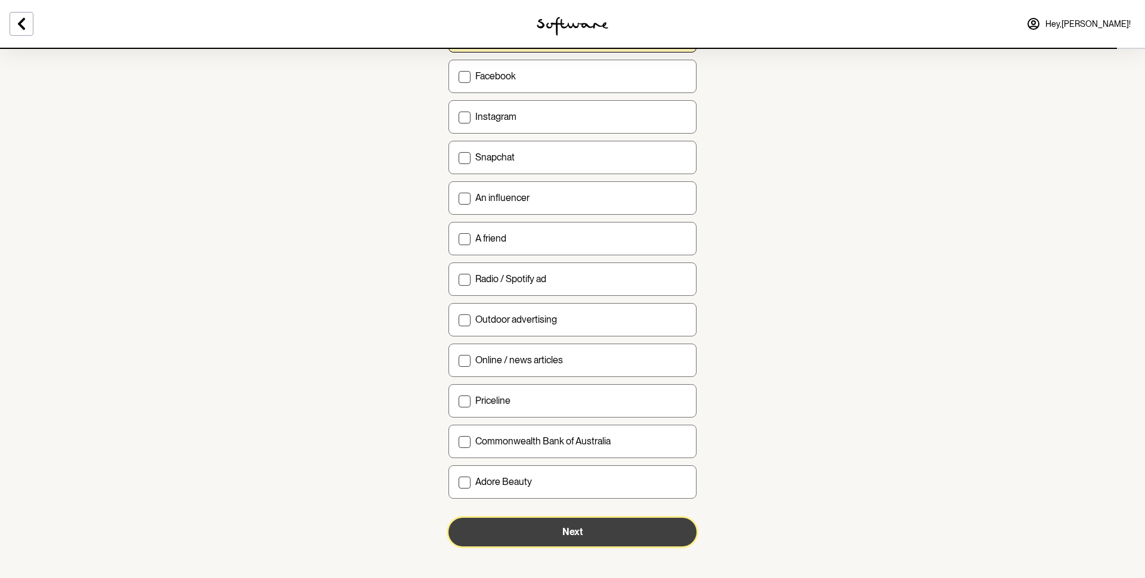
click at [590, 433] on button "Next" at bounding box center [572, 532] width 248 height 29
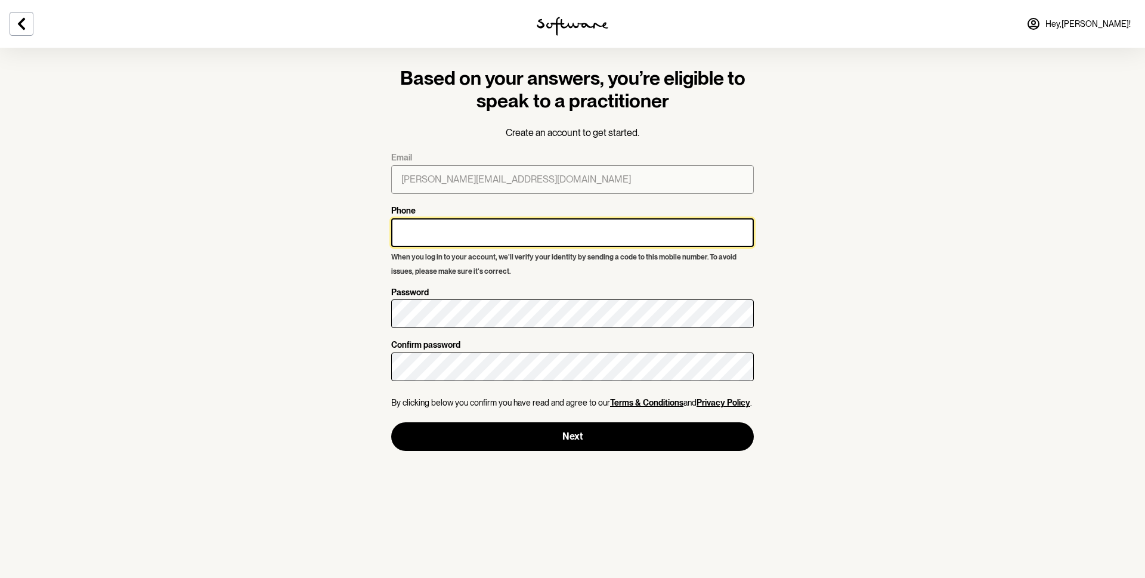
click at [648, 230] on input "Phone" at bounding box center [572, 232] width 363 height 29
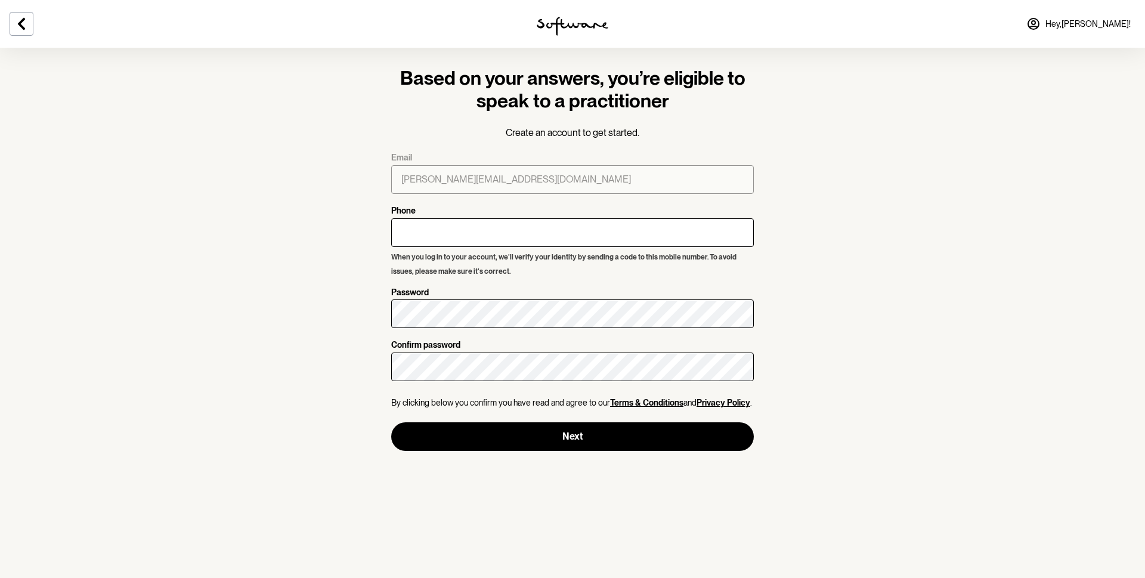
click at [854, 200] on section "Based on your answers, you’re eligible to speak to a practitioner Create an acc…" at bounding box center [572, 289] width 1145 height 578
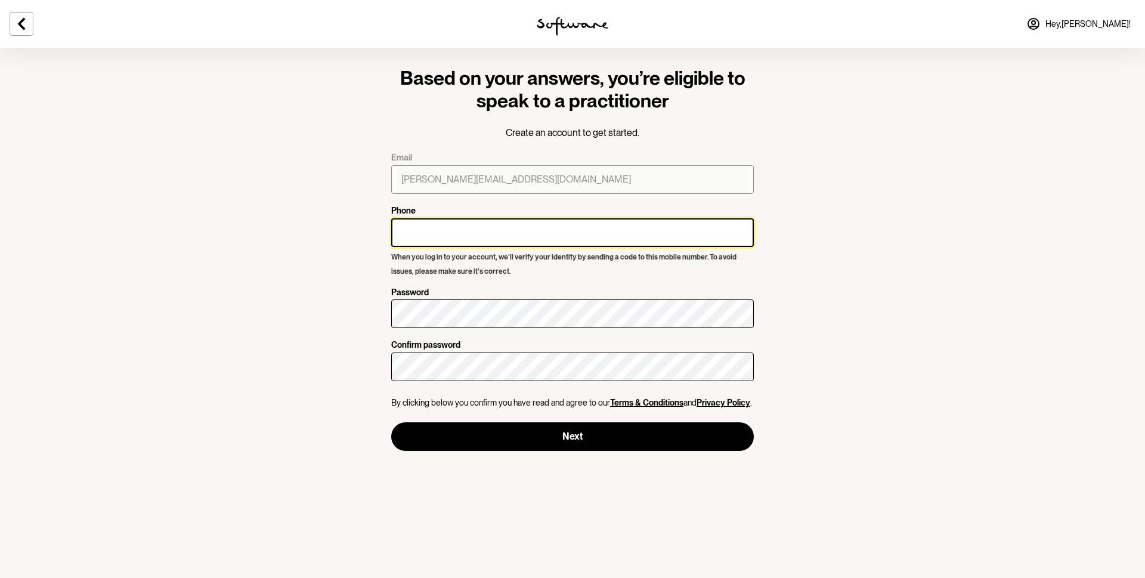
click at [648, 234] on input "Phone" at bounding box center [572, 232] width 363 height 29
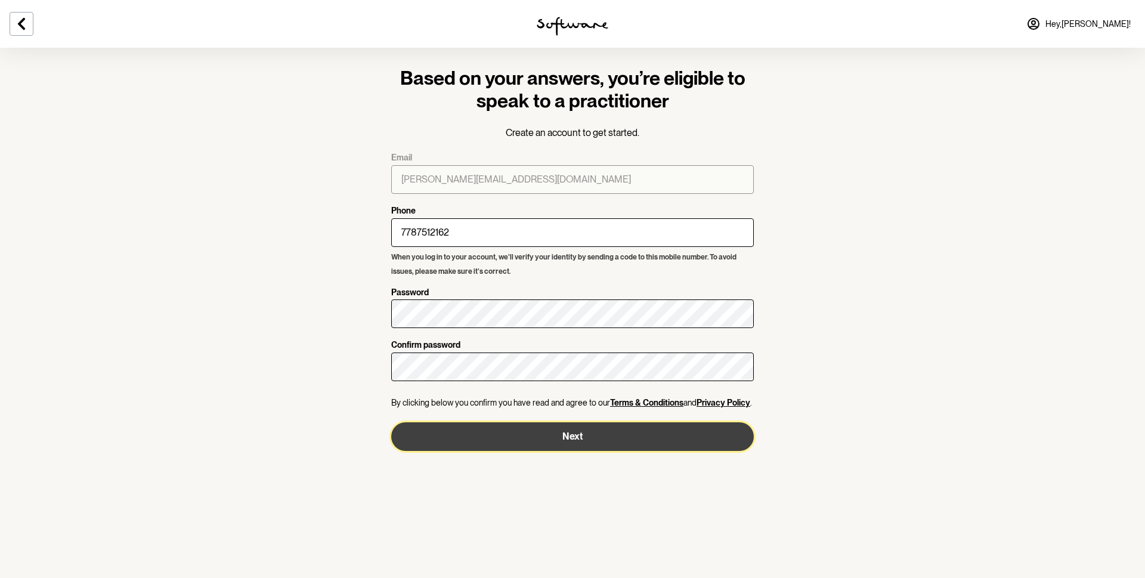
click at [485, 427] on button "Next" at bounding box center [572, 436] width 363 height 29
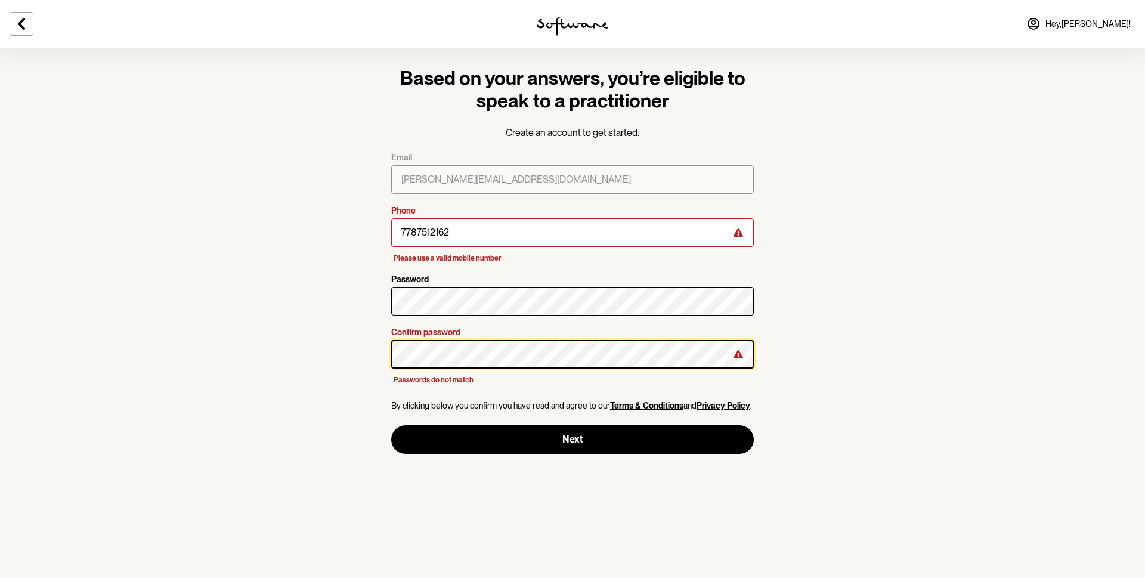
click at [354, 355] on section "Based on your answers, you’re eligible to speak to a practitioner Create an acc…" at bounding box center [572, 289] width 1145 height 578
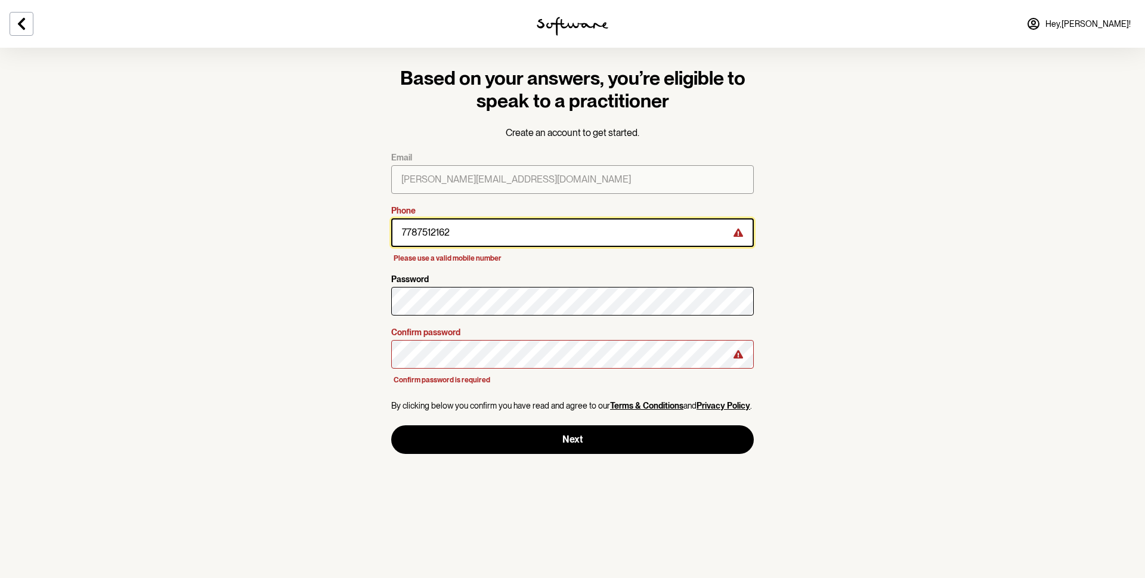
click at [451, 234] on input "7787512162" at bounding box center [572, 232] width 363 height 29
click at [401, 231] on input "7787512162" at bounding box center [572, 232] width 363 height 29
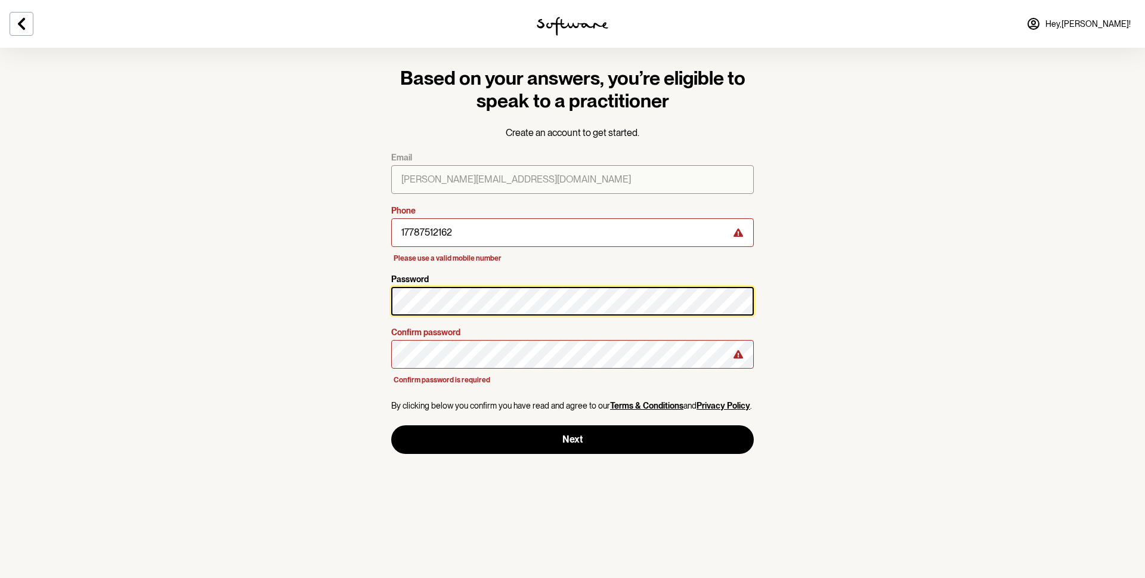
click at [352, 299] on section "Based on your answers, you’re eligible to speak to a practitioner Create an acc…" at bounding box center [572, 289] width 1145 height 578
click at [336, 302] on section "Based on your answers, you’re eligible to speak to a practitioner Create an acc…" at bounding box center [572, 289] width 1145 height 578
click at [341, 298] on section "Based on your answers, you’re eligible to speak to a practitioner Create an acc…" at bounding box center [572, 289] width 1145 height 578
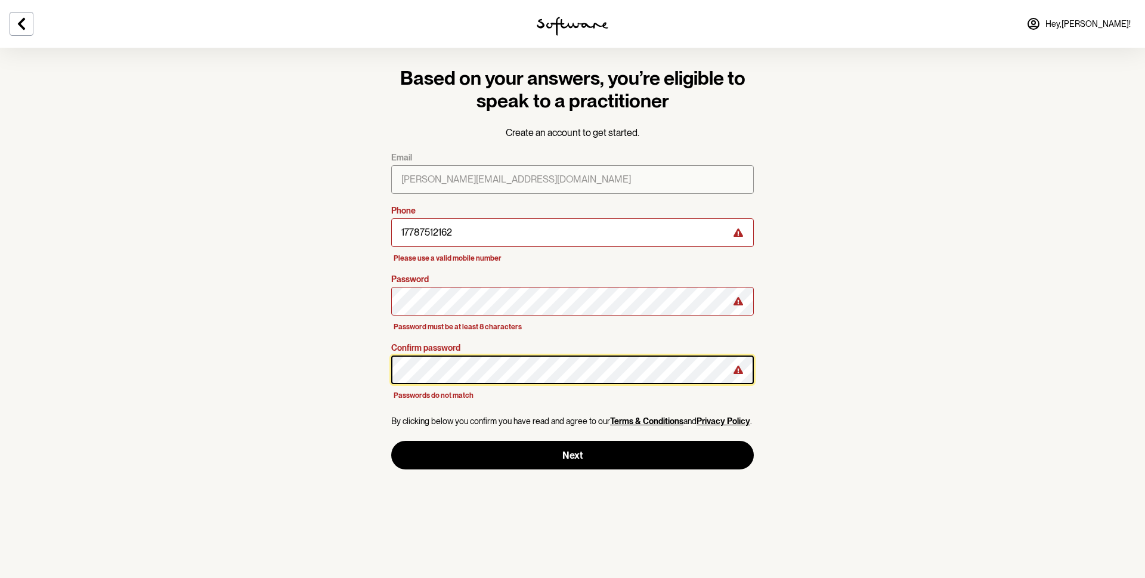
click at [383, 370] on section "Based on your answers, you’re eligible to speak to a practitioner Create an acc…" at bounding box center [573, 268] width 382 height 441
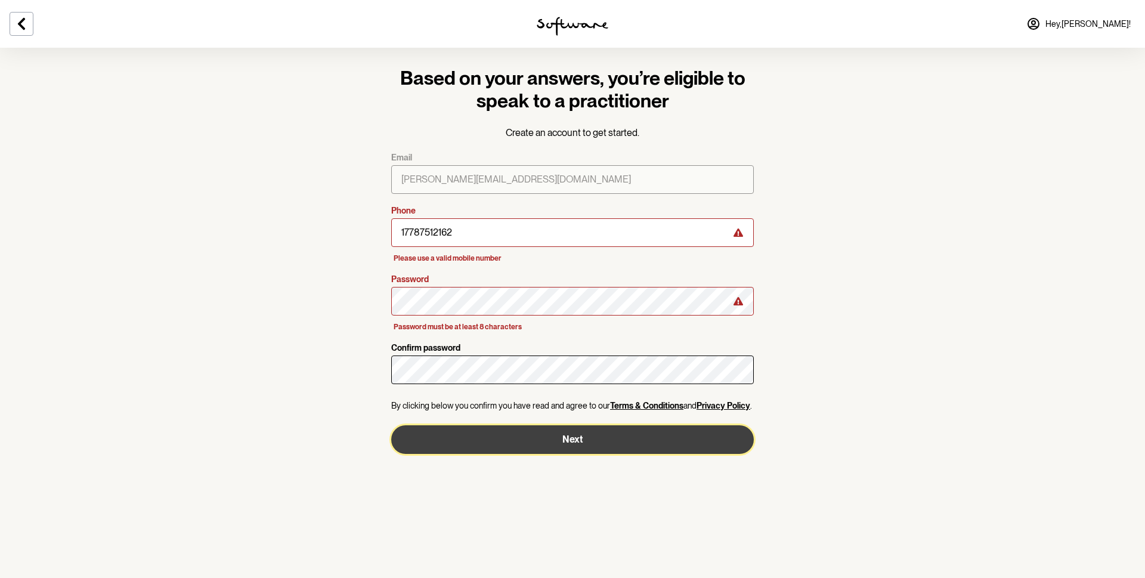
click at [466, 433] on button "Next" at bounding box center [572, 439] width 363 height 29
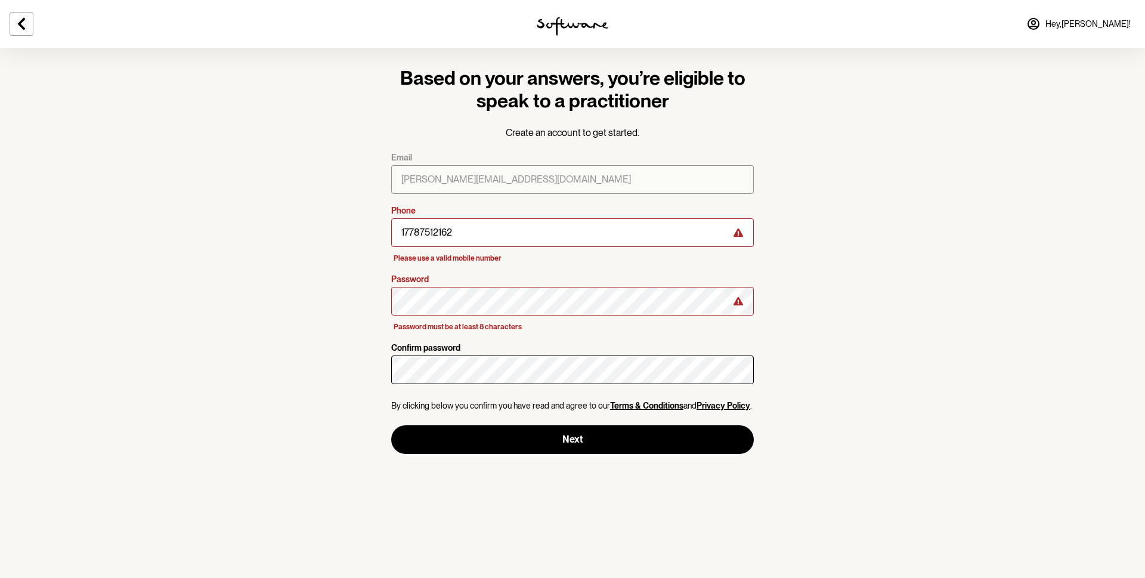
click at [738, 235] on icon at bounding box center [738, 233] width 10 height 10
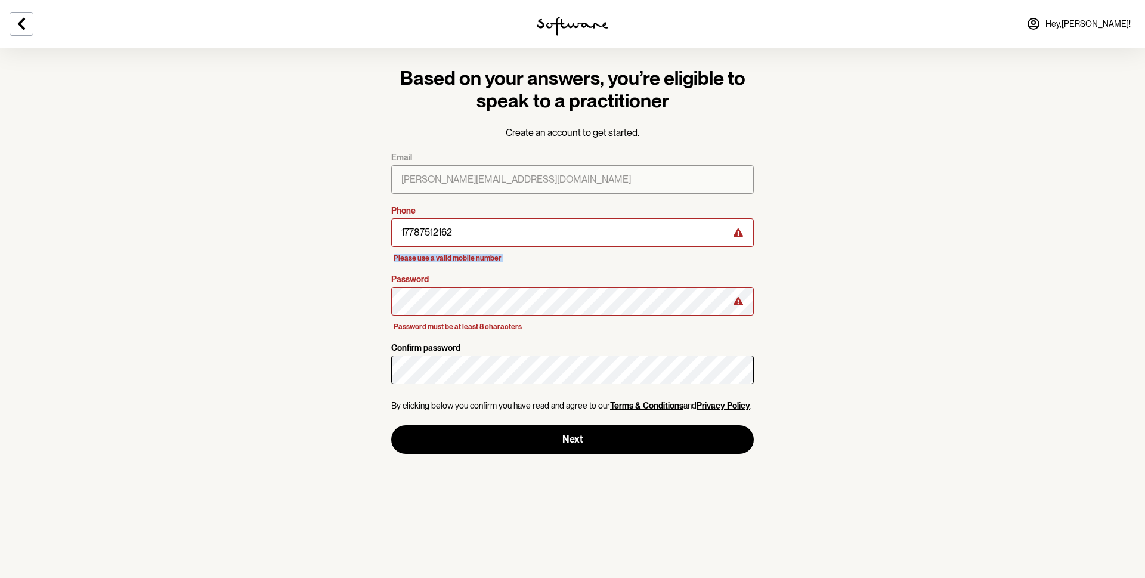
click at [738, 235] on icon at bounding box center [738, 233] width 10 height 10
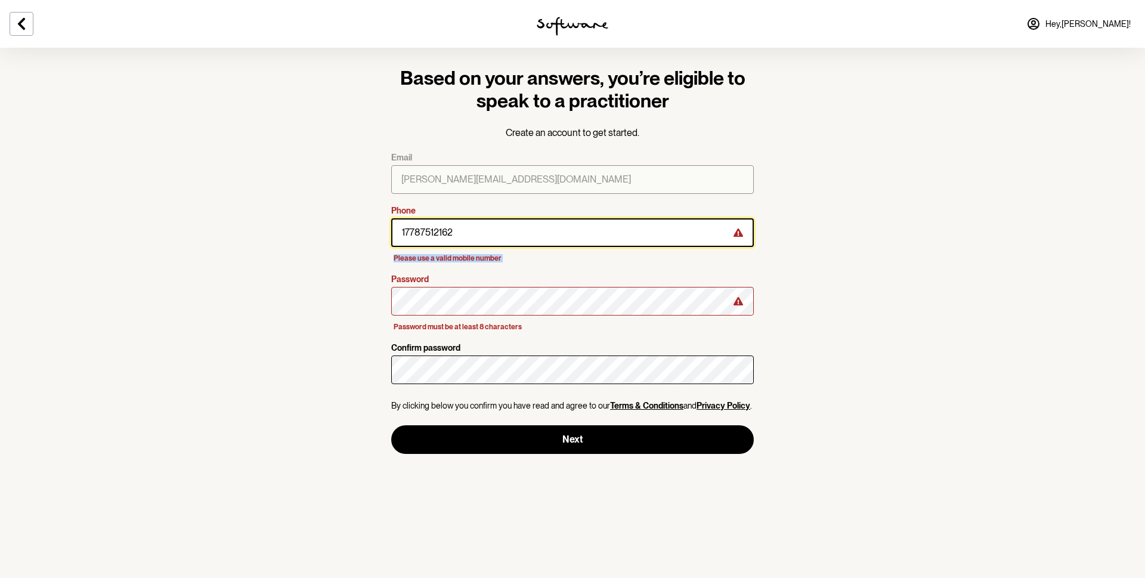
click at [450, 231] on input "17787512162" at bounding box center [572, 232] width 363 height 29
click at [403, 230] on input "17787512162" at bounding box center [572, 232] width 363 height 29
click at [439, 225] on input "7787512162" at bounding box center [572, 232] width 363 height 29
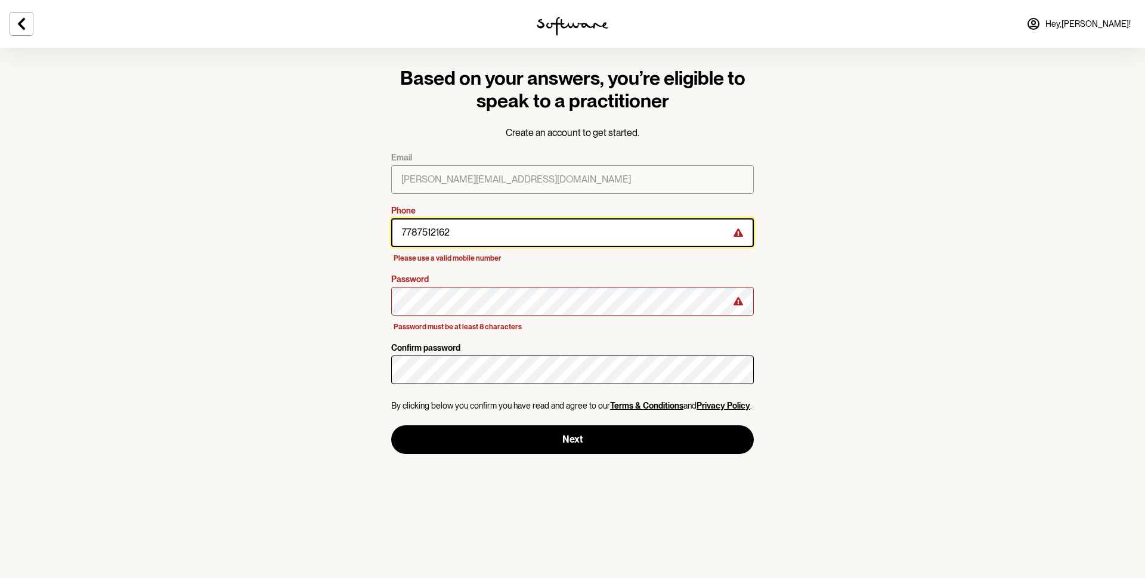
click at [439, 225] on input "7787512162" at bounding box center [572, 232] width 363 height 29
paste input "61 412 345 678"
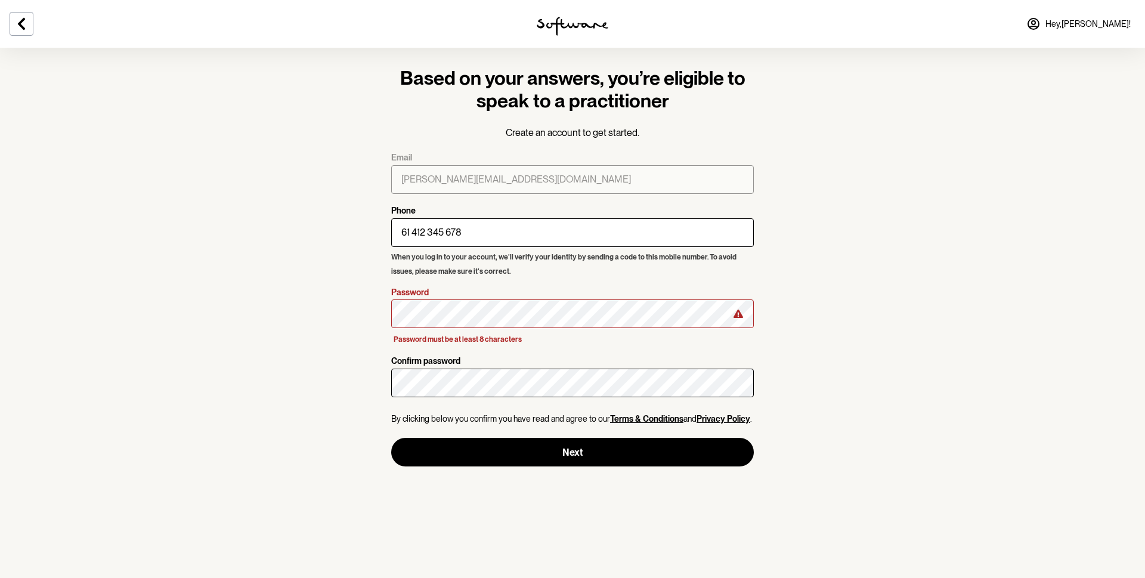
click at [336, 296] on section "Based on your answers, you’re eligible to speak to a practitioner Create an acc…" at bounding box center [572, 289] width 1145 height 578
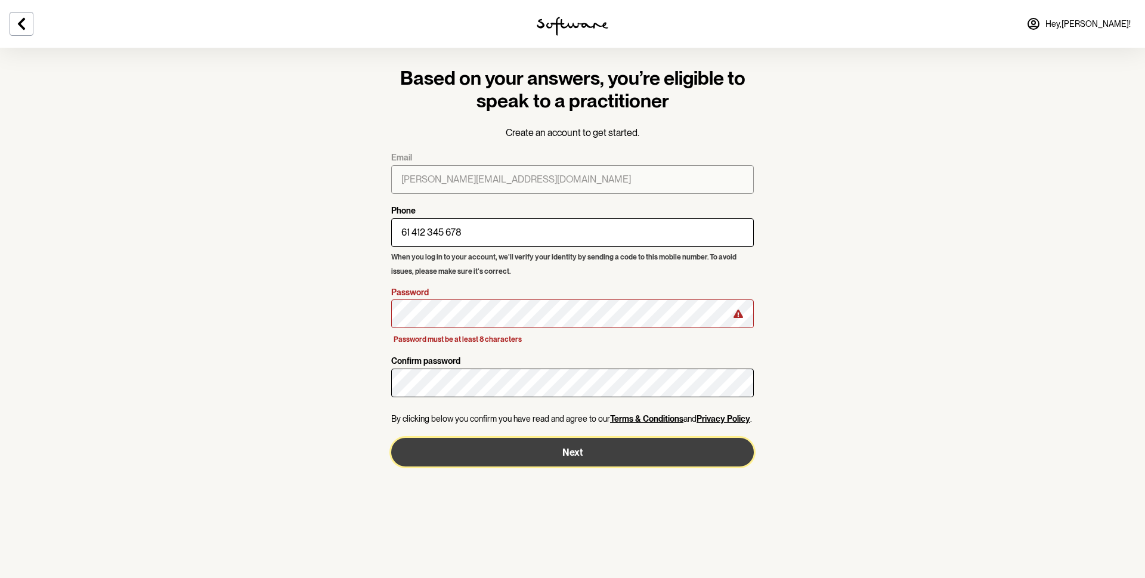
click at [488, 433] on button "Next" at bounding box center [572, 452] width 363 height 29
click at [479, 433] on button "Next" at bounding box center [572, 452] width 363 height 29
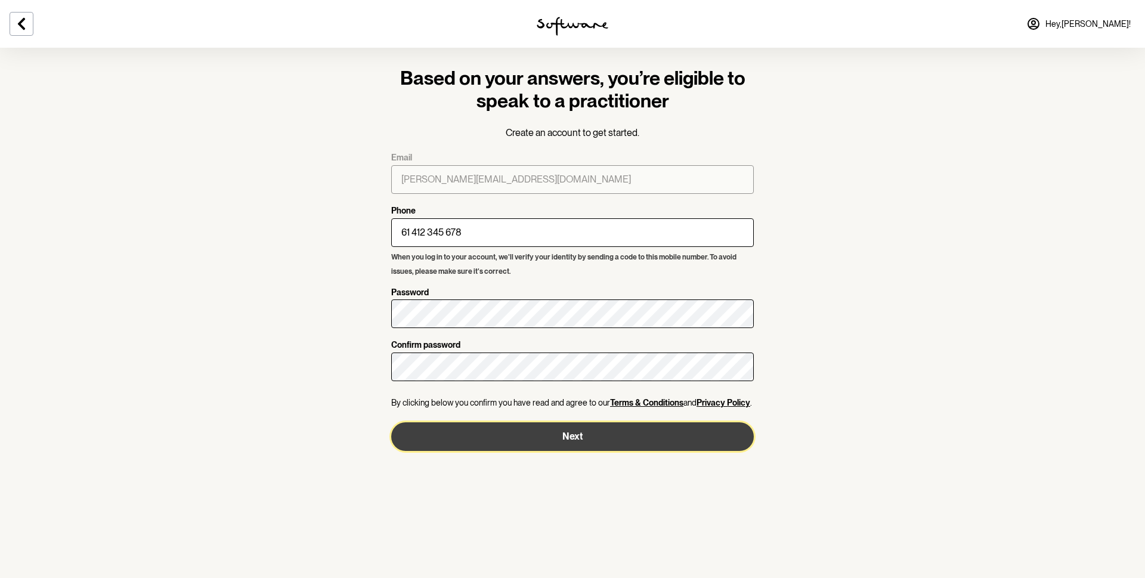
click at [465, 433] on button "Next" at bounding box center [572, 436] width 363 height 29
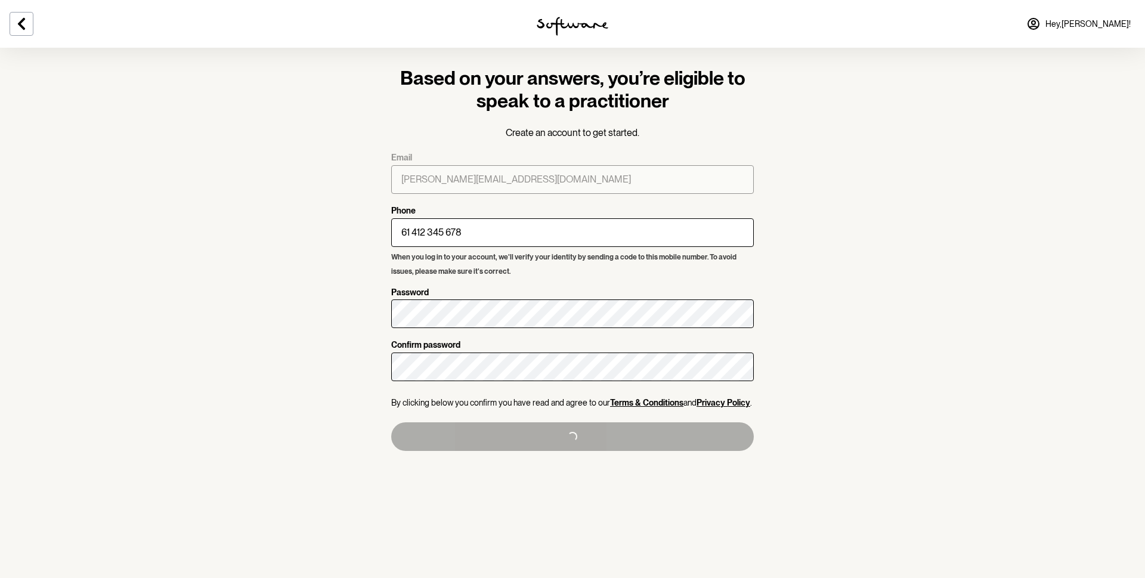
type input "[PHONE_NUMBER]"
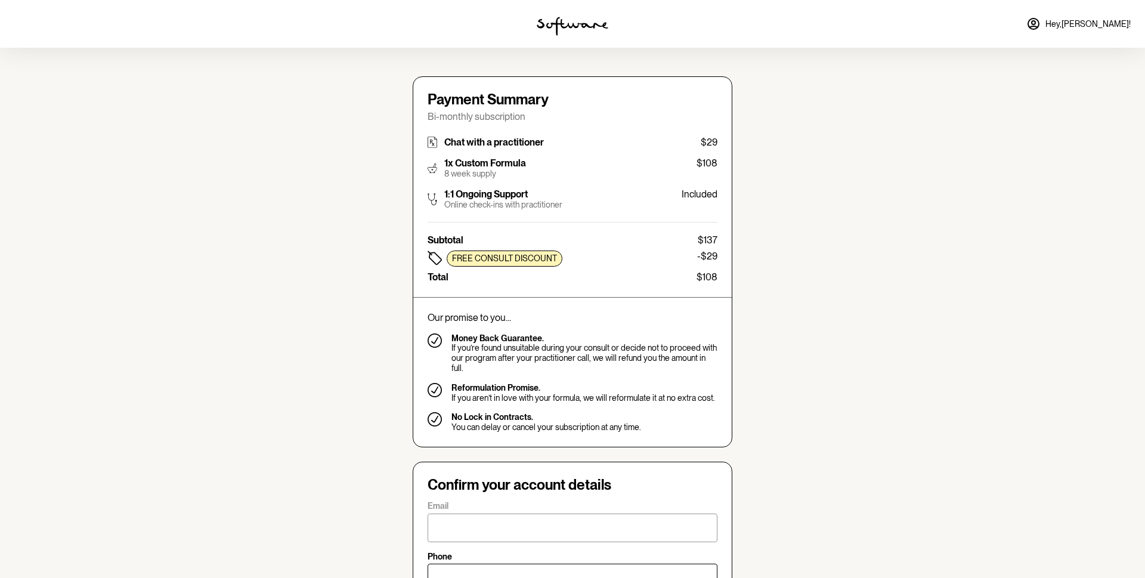
type input "[PERSON_NAME][EMAIL_ADDRESS][DOMAIN_NAME]"
type input "[PHONE_NUMBER]"
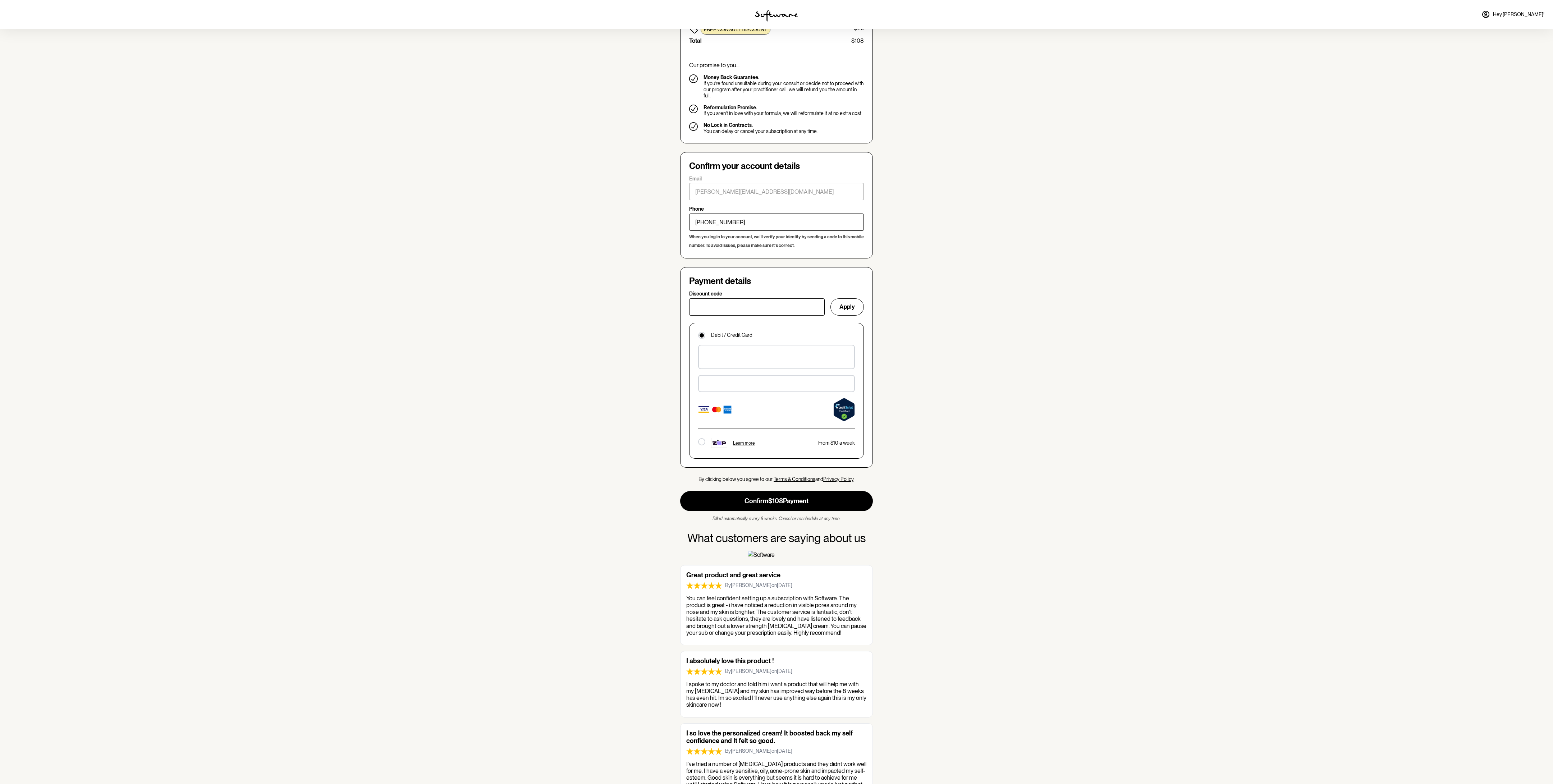
scroll to position [337, 0]
